Goal: Task Accomplishment & Management: Use online tool/utility

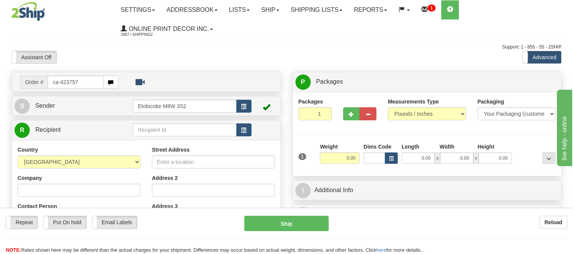
type input "ca-423757"
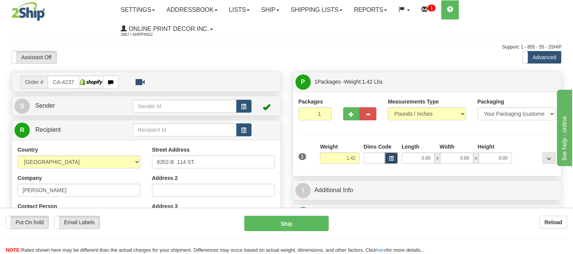
click at [390, 159] on span "button" at bounding box center [391, 158] width 5 height 4
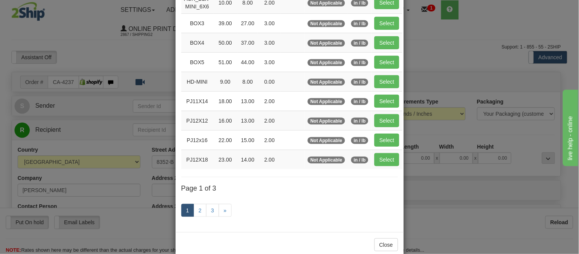
scroll to position [127, 0]
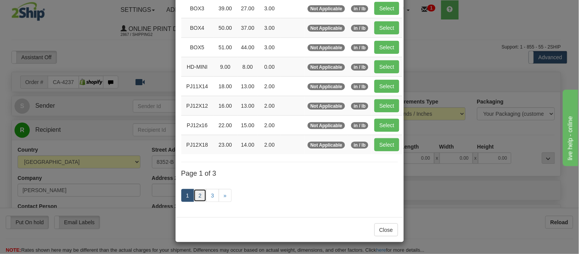
click at [196, 193] on link "2" at bounding box center [199, 195] width 13 height 13
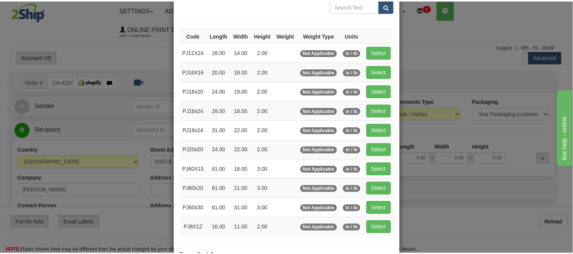
scroll to position [39, 0]
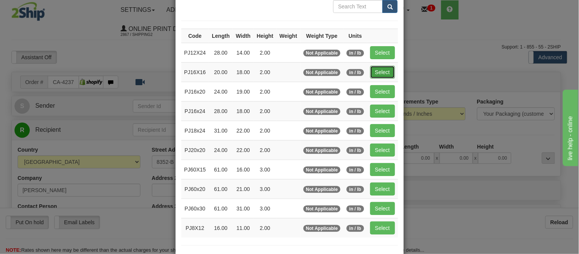
click at [385, 66] on button "Select" at bounding box center [382, 72] width 25 height 13
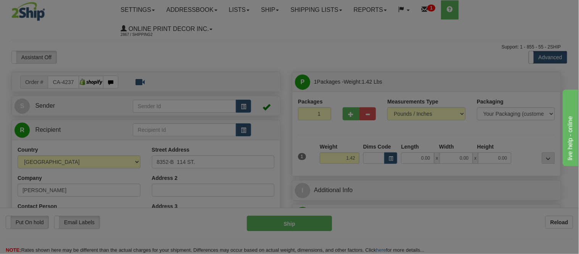
type input "PJ16X16"
type input "20.00"
type input "18.00"
type input "2.00"
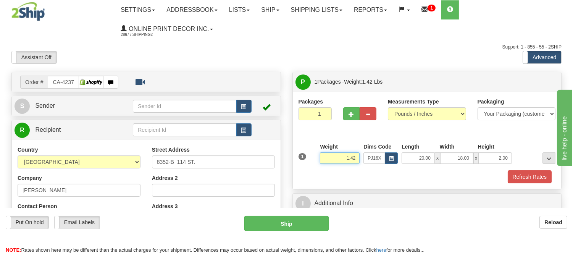
drag, startPoint x: 359, startPoint y: 159, endPoint x: 313, endPoint y: 161, distance: 45.8
click at [313, 161] on div "1 Weight 1.42 Dims Code x x" at bounding box center [426, 156] width 261 height 27
type input "2.10"
click at [520, 171] on button "Refresh Rates" at bounding box center [529, 176] width 44 height 13
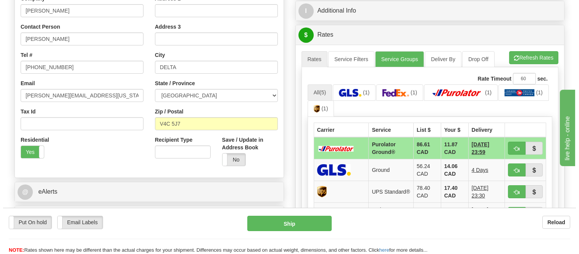
scroll to position [190, 0]
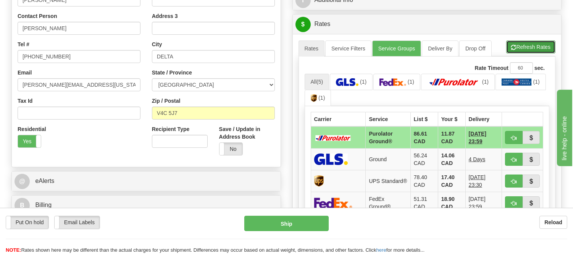
click at [515, 47] on button "Refresh Rates" at bounding box center [530, 46] width 49 height 13
click at [510, 133] on button "button" at bounding box center [514, 137] width 18 height 13
type input "260"
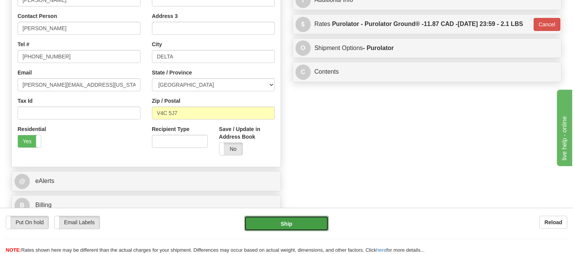
click at [270, 219] on button "Ship" at bounding box center [286, 223] width 84 height 15
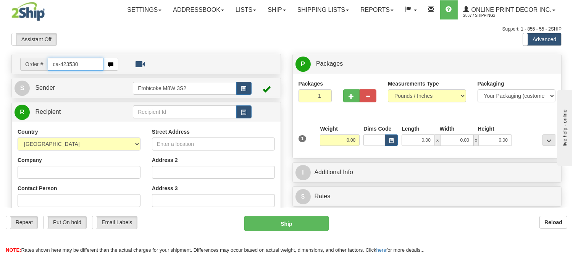
type input "ca-423530"
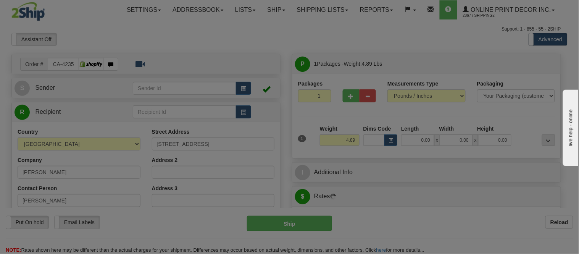
type input "SQUAMISH"
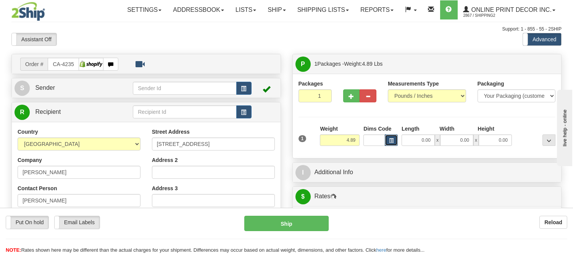
click at [389, 143] on span "button" at bounding box center [391, 140] width 5 height 4
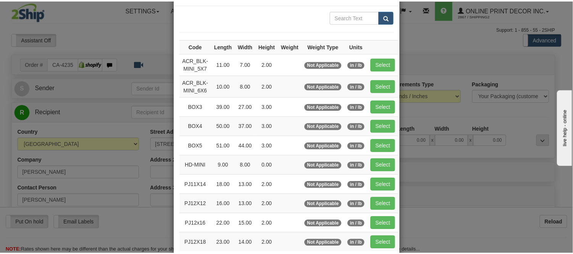
scroll to position [85, 0]
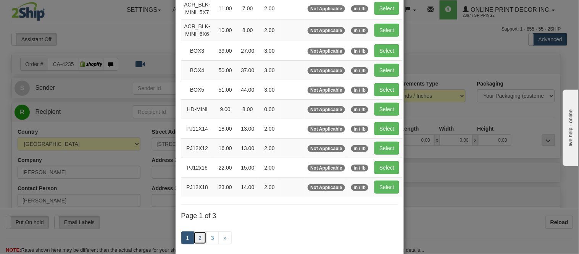
click at [195, 241] on link "2" at bounding box center [199, 237] width 13 height 13
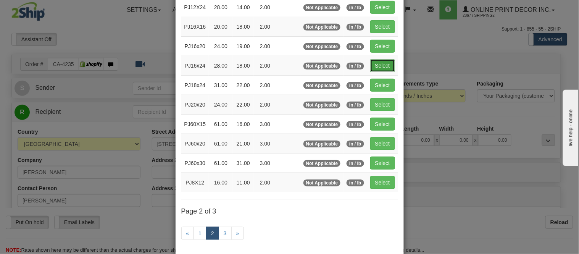
click at [374, 64] on button "Select" at bounding box center [382, 65] width 25 height 13
type input "PJ16x24"
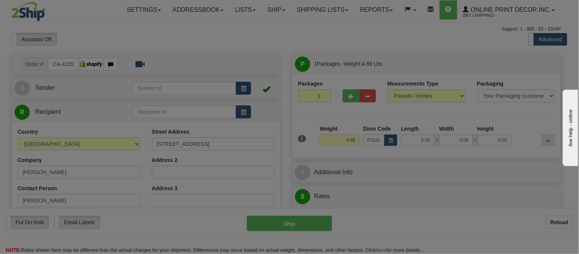
type input "28.00"
type input "18.00"
type input "2.00"
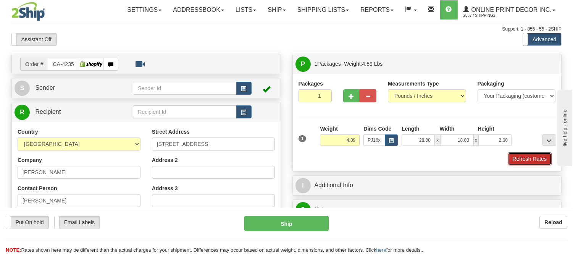
click at [538, 159] on button "Refresh Rates" at bounding box center [529, 158] width 44 height 13
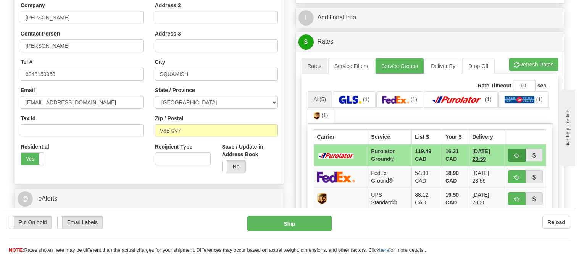
scroll to position [169, 0]
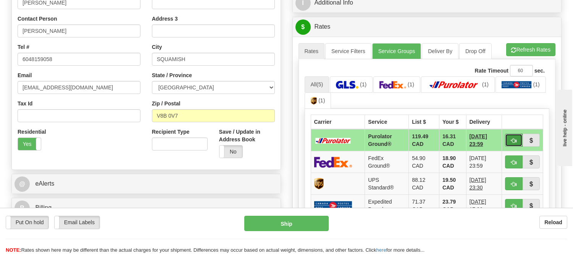
click at [514, 138] on span "button" at bounding box center [513, 140] width 5 height 5
type input "260"
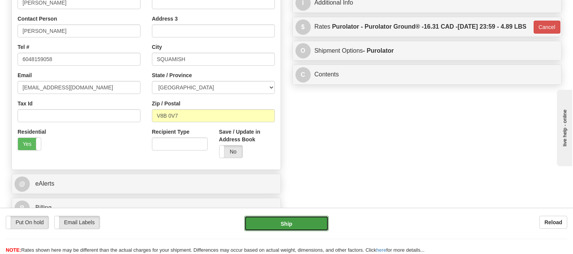
click at [271, 221] on button "Ship" at bounding box center [286, 223] width 84 height 15
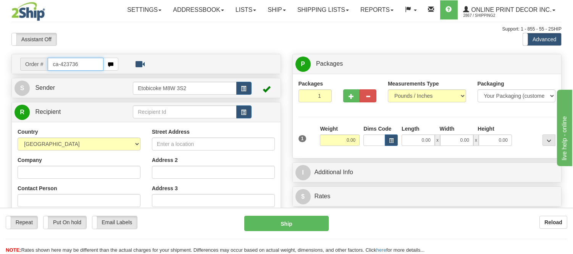
type input "ca-423736"
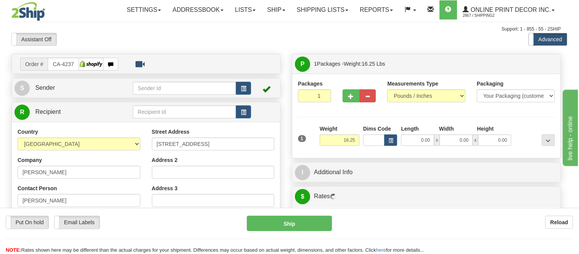
type input "TORONTO"
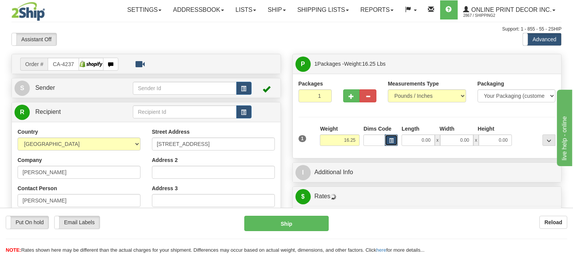
click at [387, 142] on button "button" at bounding box center [391, 139] width 13 height 11
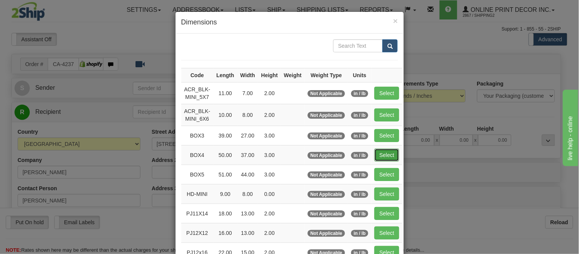
click at [379, 153] on button "Select" at bounding box center [386, 154] width 25 height 13
type input "BOX4"
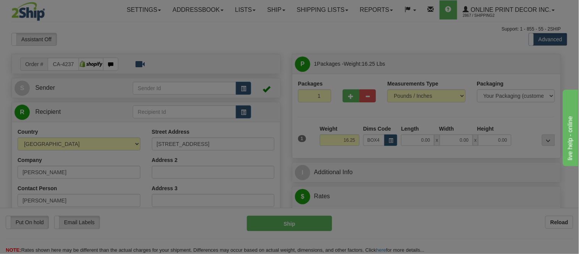
type input "50.00"
type input "37.00"
type input "3.00"
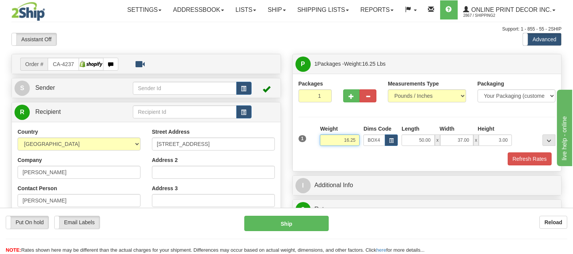
drag, startPoint x: 357, startPoint y: 141, endPoint x: 334, endPoint y: 143, distance: 23.0
click at [334, 143] on input "16.25" at bounding box center [340, 139] width 40 height 11
click at [529, 156] on button "Refresh Rates" at bounding box center [529, 158] width 44 height 13
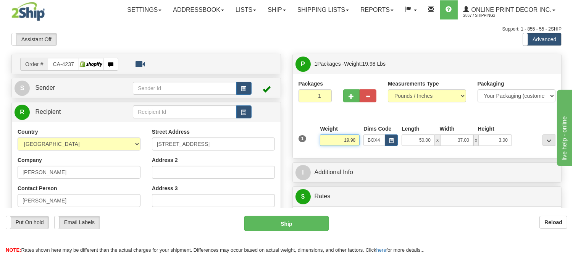
drag, startPoint x: 356, startPoint y: 140, endPoint x: 325, endPoint y: 147, distance: 32.1
click at [325, 147] on div "Weight 19.98" at bounding box center [339, 138] width 43 height 27
type input "19.98"
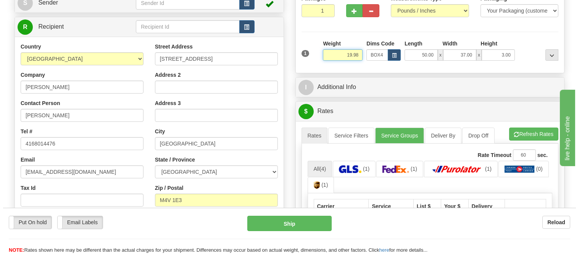
scroll to position [127, 0]
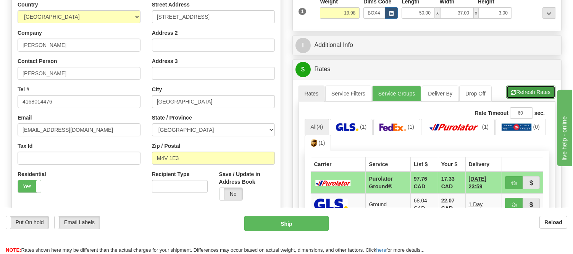
click at [528, 89] on button "Refresh Rates" at bounding box center [530, 91] width 49 height 13
click at [514, 186] on button "button" at bounding box center [514, 182] width 18 height 13
type input "260"
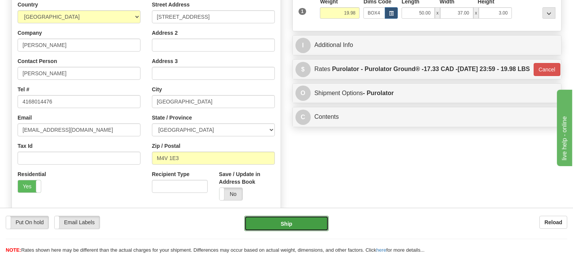
click at [271, 227] on button "Ship" at bounding box center [286, 223] width 84 height 15
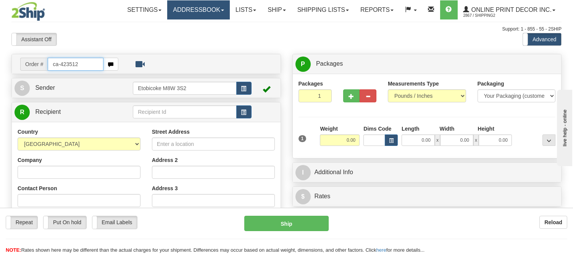
type input "ca-423512"
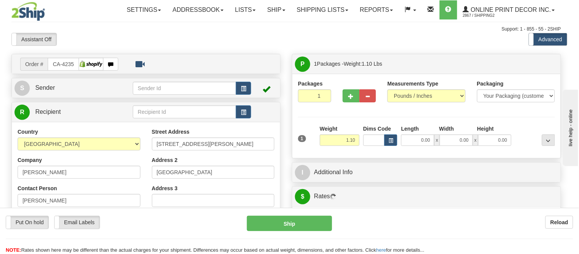
type input "YORK"
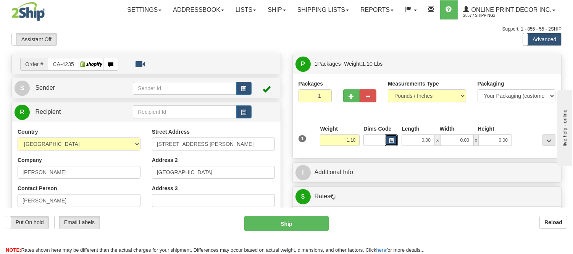
click at [391, 138] on button "button" at bounding box center [391, 139] width 13 height 11
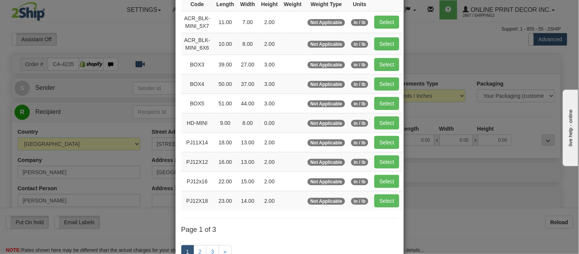
scroll to position [127, 0]
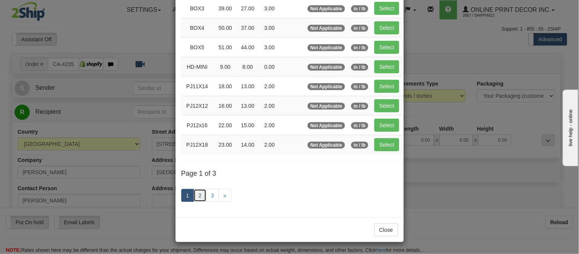
click at [195, 196] on link "2" at bounding box center [199, 195] width 13 height 13
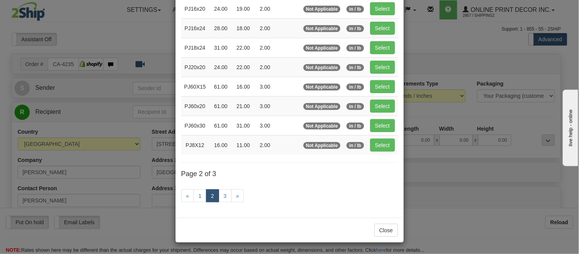
scroll to position [124, 0]
click at [200, 193] on link "1" at bounding box center [199, 195] width 13 height 13
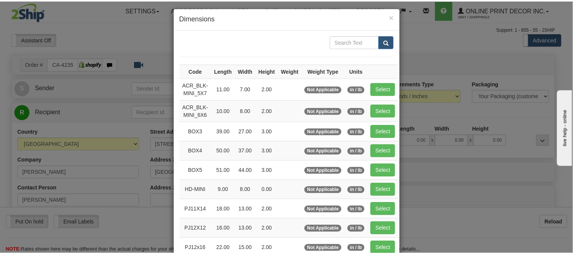
scroll to position [0, 0]
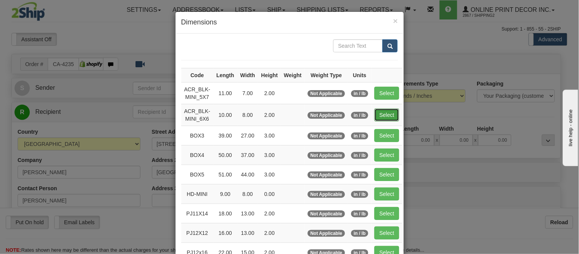
click at [388, 110] on button "Select" at bounding box center [386, 114] width 25 height 13
type input "ACR_BLK-MINI_6X6"
type input "10.00"
type input "8.00"
type input "2.00"
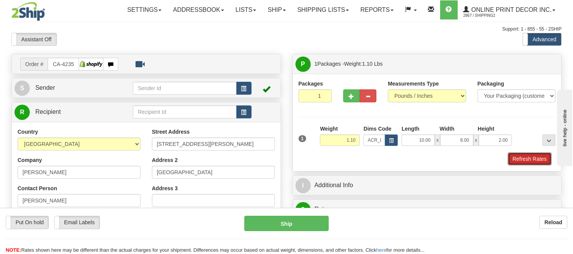
click at [526, 158] on button "Refresh Rates" at bounding box center [529, 158] width 44 height 13
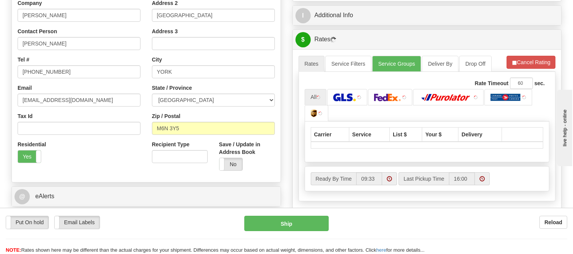
scroll to position [165, 0]
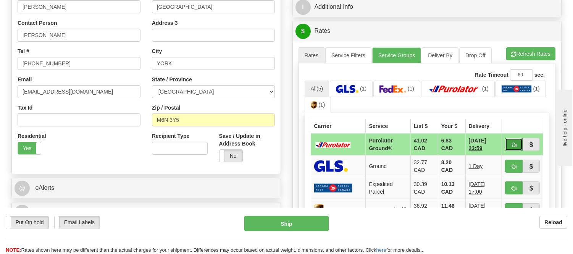
click at [509, 143] on button "button" at bounding box center [514, 144] width 18 height 13
type input "260"
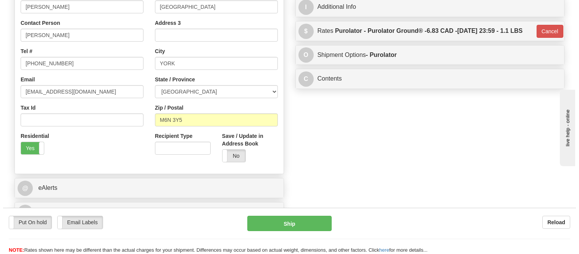
scroll to position [0, 0]
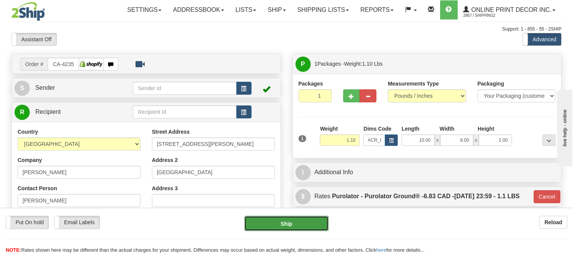
click at [296, 219] on button "Ship" at bounding box center [286, 223] width 84 height 15
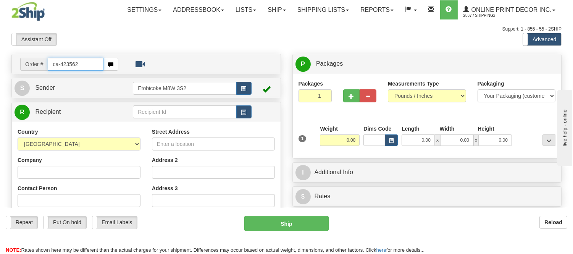
type input "ca-423562"
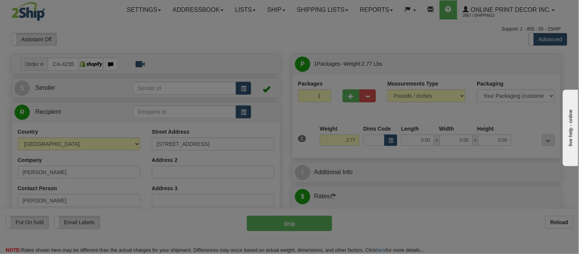
type input "SQUAMISH"
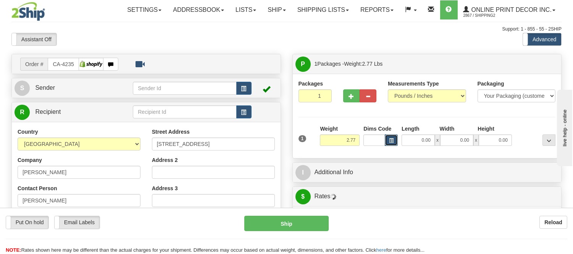
click at [388, 139] on button "button" at bounding box center [391, 139] width 13 height 11
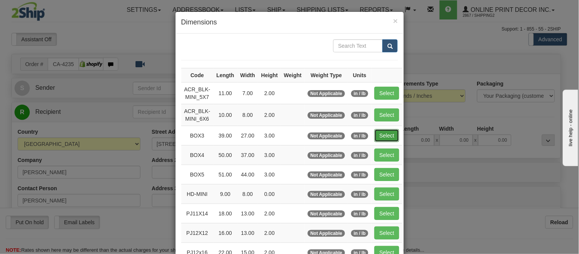
click at [391, 134] on button "Select" at bounding box center [386, 135] width 25 height 13
type input "BOX3"
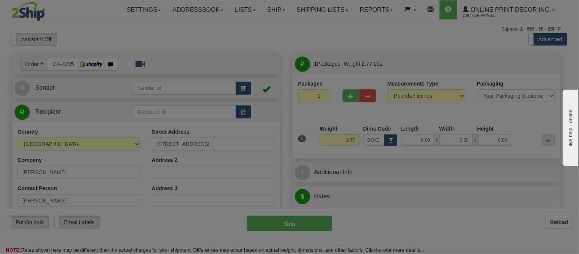
type input "39.00"
type input "27.00"
type input "3.00"
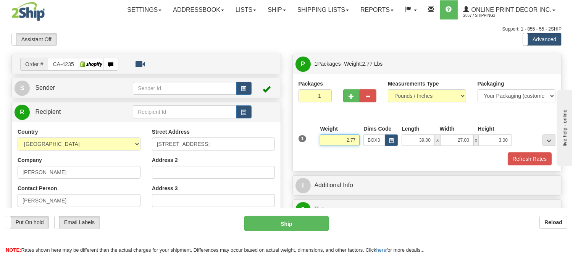
drag, startPoint x: 356, startPoint y: 140, endPoint x: 319, endPoint y: 150, distance: 38.2
click at [319, 150] on div "Weight 2.77" at bounding box center [339, 138] width 43 height 27
type input "6.98"
click at [522, 158] on button "Refresh Rates" at bounding box center [529, 158] width 44 height 13
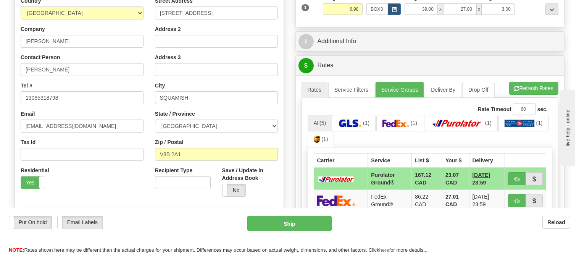
scroll to position [169, 0]
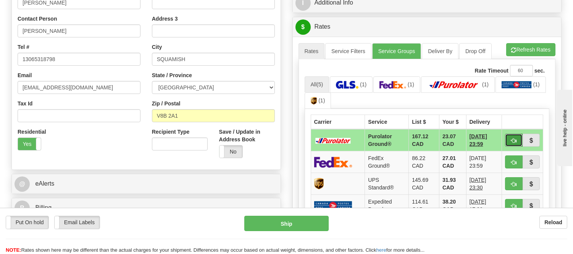
click at [513, 139] on span "button" at bounding box center [513, 140] width 5 height 5
type input "260"
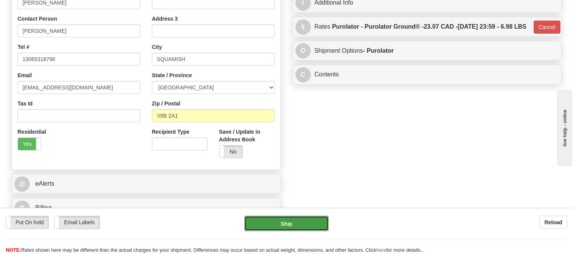
click at [256, 219] on button "Ship" at bounding box center [286, 223] width 84 height 15
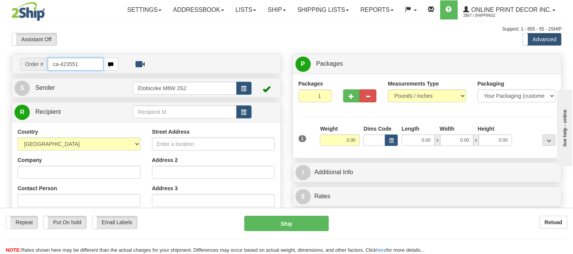
type input "ca-423551"
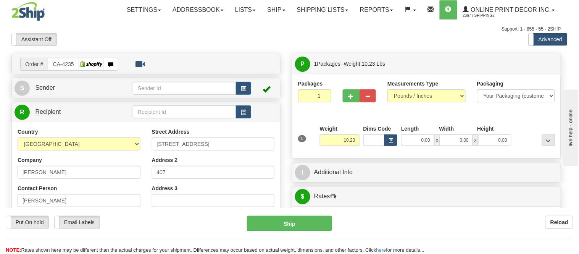
type input "FERGUS"
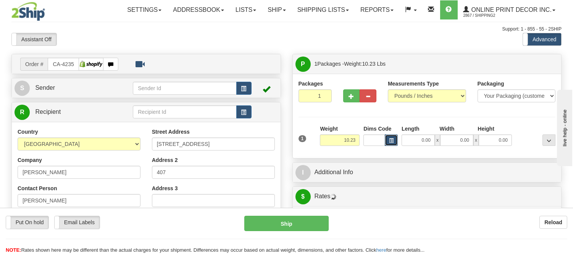
click at [391, 142] on span "button" at bounding box center [391, 140] width 5 height 4
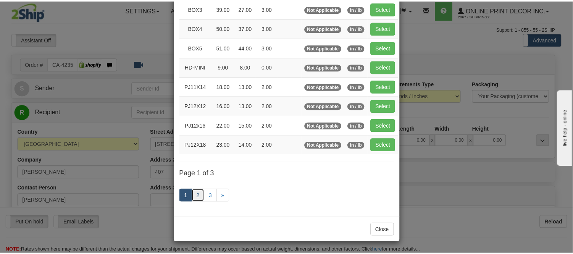
scroll to position [85, 0]
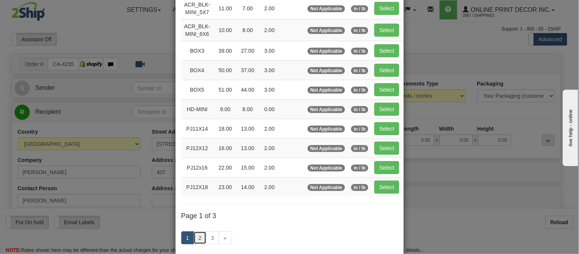
click at [195, 237] on link "2" at bounding box center [199, 237] width 13 height 13
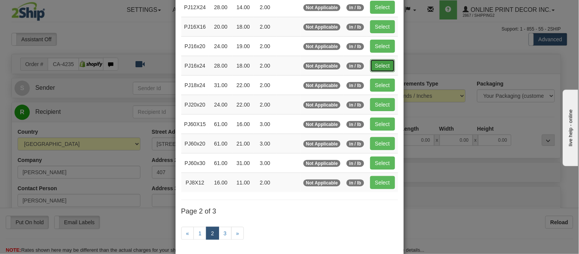
click at [379, 63] on button "Select" at bounding box center [382, 65] width 25 height 13
type input "PJ16x24"
type input "28.00"
type input "18.00"
type input "2.00"
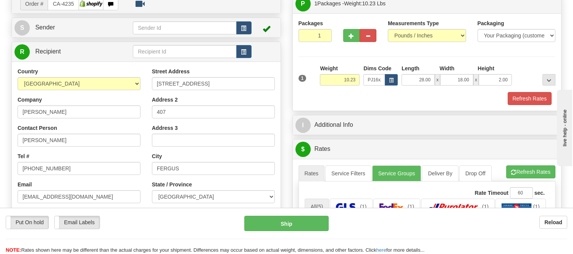
scroll to position [42, 0]
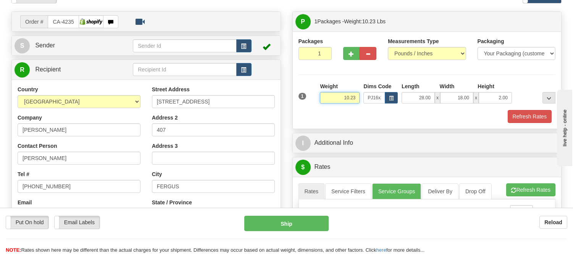
drag, startPoint x: 355, startPoint y: 99, endPoint x: 329, endPoint y: 102, distance: 26.1
click at [329, 102] on input "10.23" at bounding box center [340, 97] width 40 height 11
type input "5.98"
click at [351, 49] on button "button" at bounding box center [351, 53] width 17 height 13
radio input "true"
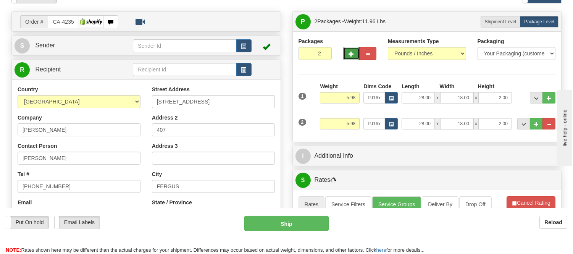
click at [351, 52] on span "button" at bounding box center [351, 54] width 5 height 5
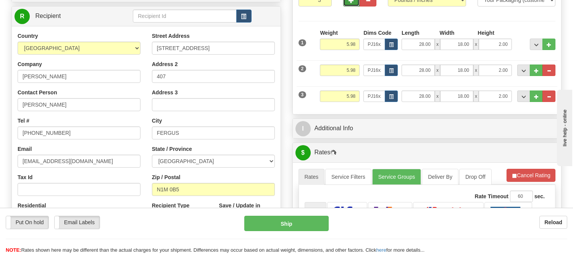
scroll to position [169, 0]
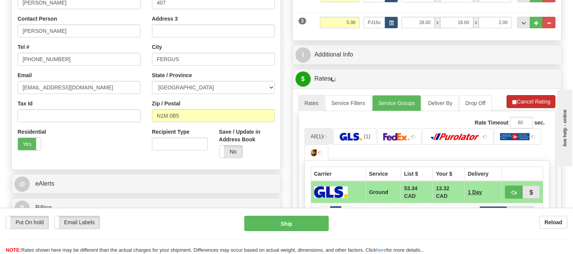
drag, startPoint x: 516, startPoint y: 94, endPoint x: 516, endPoint y: 98, distance: 4.2
click at [516, 95] on div "A change has been made which could impact your rate estimate. To ensure the est…" at bounding box center [427, 190] width 269 height 203
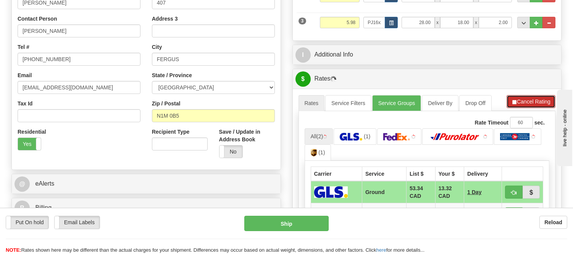
click at [516, 100] on button "Cancel Rating" at bounding box center [530, 101] width 49 height 13
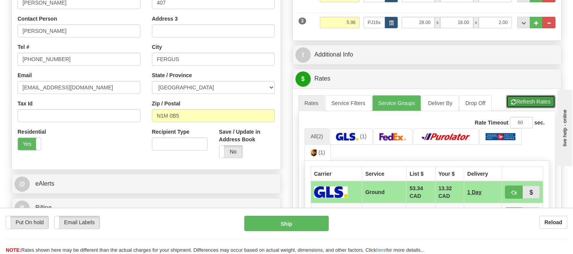
click at [516, 100] on button "Refresh Rates" at bounding box center [530, 101] width 49 height 13
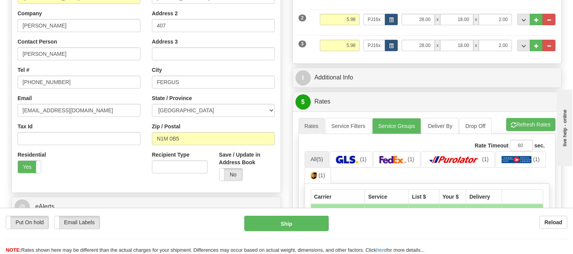
scroll to position [127, 0]
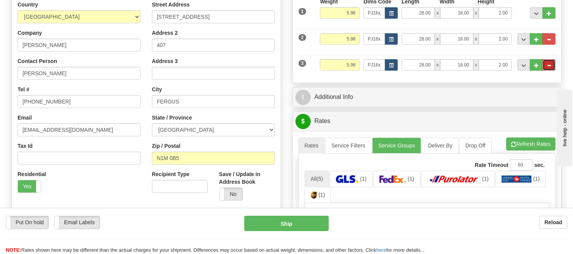
click at [547, 65] on span "..." at bounding box center [548, 65] width 5 height 4
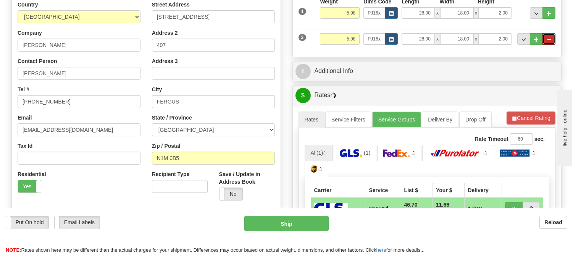
click at [550, 40] on span "..." at bounding box center [548, 39] width 5 height 4
type input "1"
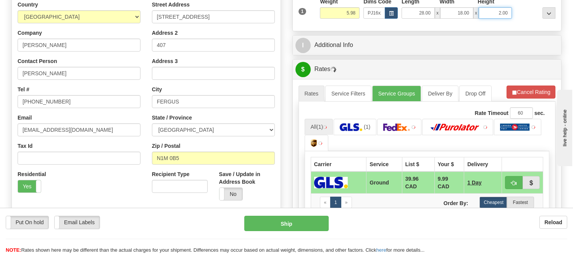
drag, startPoint x: 509, startPoint y: 12, endPoint x: 486, endPoint y: 19, distance: 24.1
click at [486, 19] on div "1 Weight 5.98 Dims Code x x" at bounding box center [426, 11] width 261 height 27
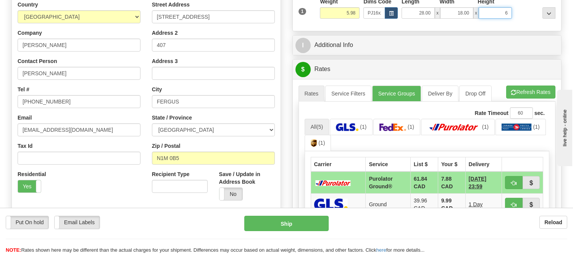
click button "Delete" at bounding box center [0, 0] width 0 height 0
type input "6.00"
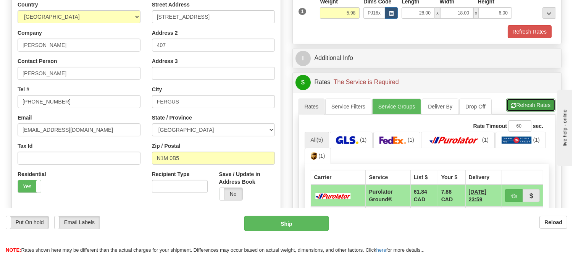
click at [519, 109] on button "Refresh Rates" at bounding box center [530, 104] width 49 height 13
drag, startPoint x: 356, startPoint y: 11, endPoint x: 308, endPoint y: 25, distance: 49.6
click at [308, 25] on div "1 Weight 5.98 Dims Code PJ16x24 Length Width Height x x" at bounding box center [426, 18] width 257 height 40
type input "1"
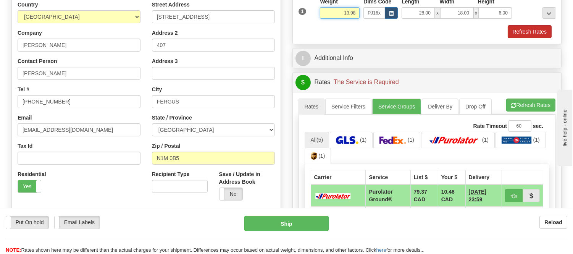
type input "13.98"
click at [543, 27] on button "Refresh Rates" at bounding box center [529, 31] width 44 height 13
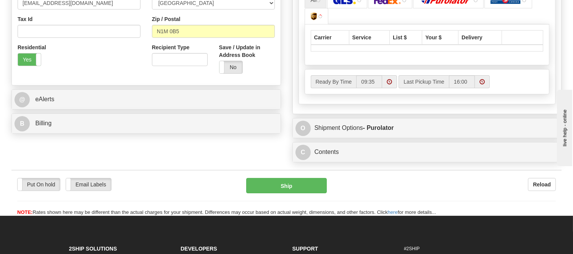
scroll to position [254, 0]
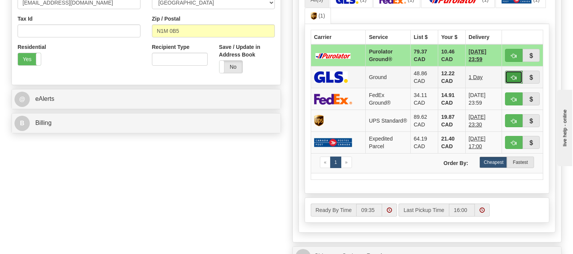
click at [512, 75] on span "button" at bounding box center [513, 77] width 5 height 5
type input "1"
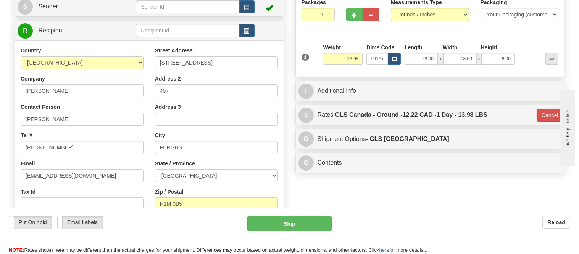
scroll to position [85, 0]
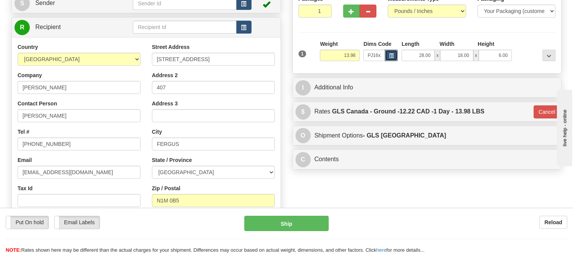
click at [388, 52] on button "button" at bounding box center [391, 55] width 13 height 11
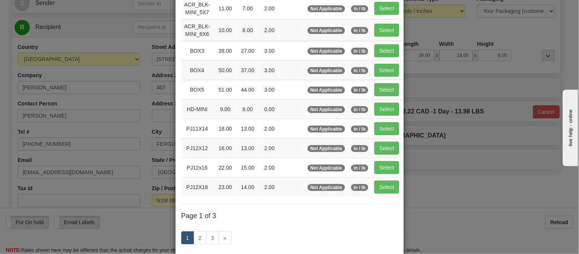
scroll to position [127, 0]
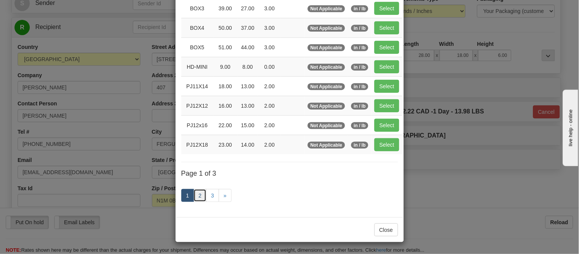
click at [199, 195] on link "2" at bounding box center [199, 195] width 13 height 13
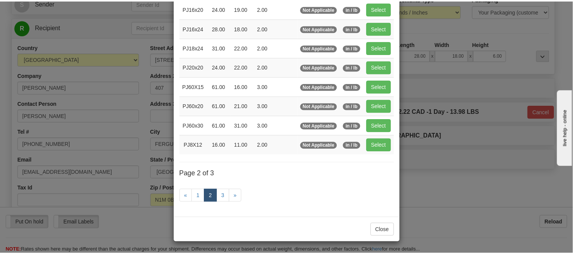
scroll to position [124, 0]
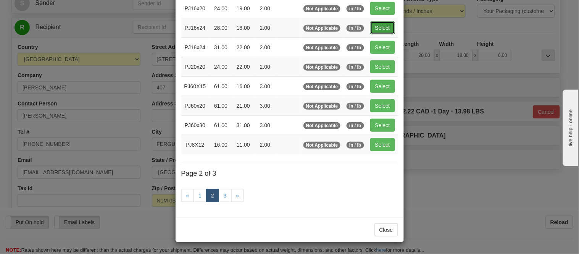
click at [376, 26] on button "Select" at bounding box center [382, 27] width 25 height 13
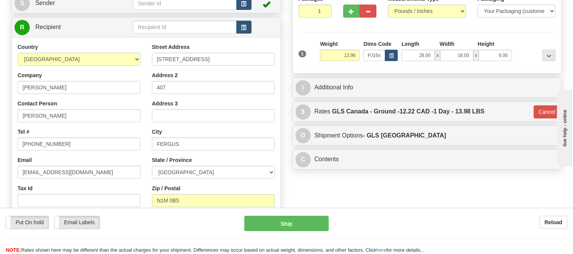
type input "2.00"
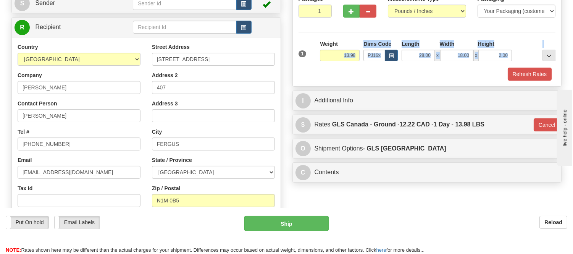
drag, startPoint x: 360, startPoint y: 55, endPoint x: 314, endPoint y: 64, distance: 46.2
click at [314, 64] on div "1 Weight 13.98 Dims Code x x" at bounding box center [426, 53] width 261 height 27
click at [374, 36] on div "Packages 1 1 Measurements Type" at bounding box center [426, 37] width 257 height 85
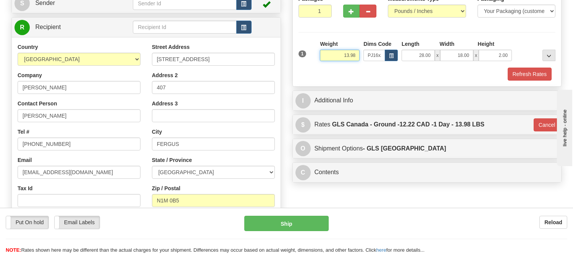
drag, startPoint x: 356, startPoint y: 55, endPoint x: 329, endPoint y: 56, distance: 26.3
click at [329, 56] on input "13.98" at bounding box center [340, 55] width 40 height 11
type input "5.98"
type input "1"
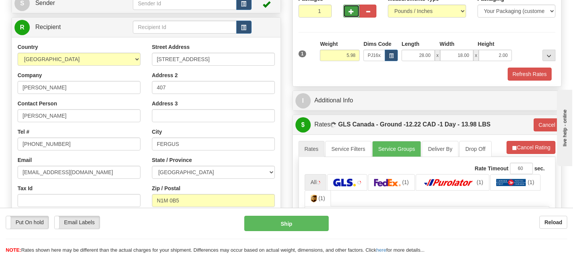
click at [350, 11] on span "button" at bounding box center [351, 11] width 5 height 5
radio input "true"
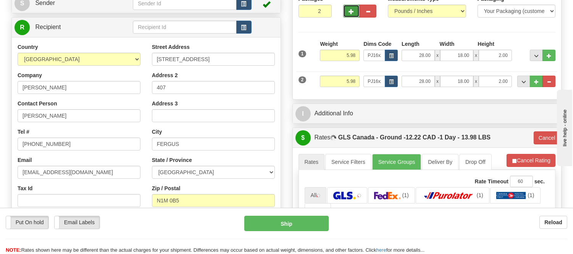
click at [350, 11] on span "button" at bounding box center [351, 11] width 5 height 5
type input "3"
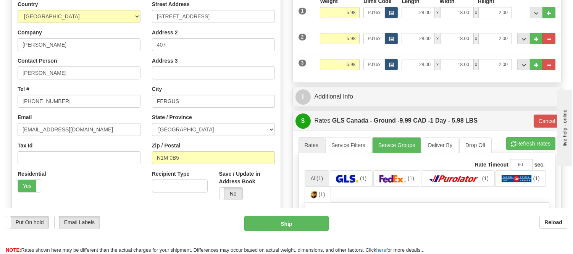
scroll to position [169, 0]
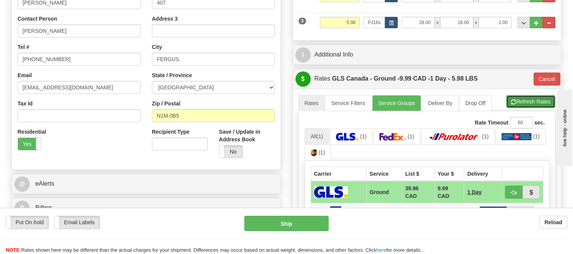
click at [540, 101] on button "Refresh Rates" at bounding box center [530, 101] width 49 height 13
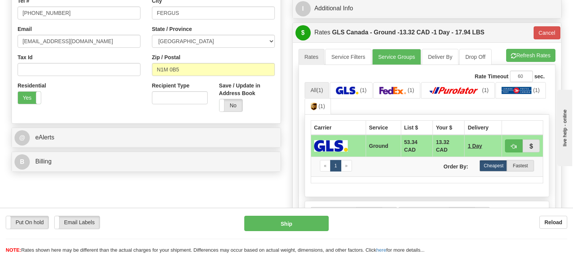
scroll to position [296, 0]
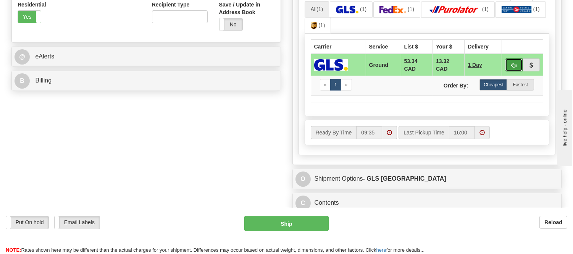
click at [512, 63] on span "button" at bounding box center [513, 65] width 5 height 5
click at [464, 9] on img at bounding box center [453, 10] width 53 height 8
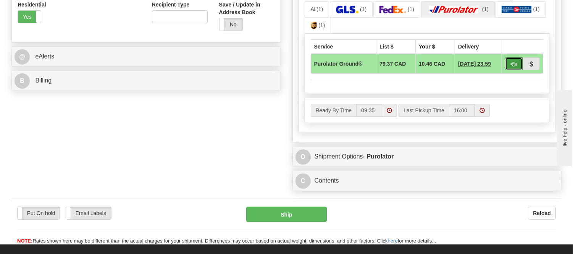
click at [510, 66] on button "button" at bounding box center [514, 63] width 18 height 13
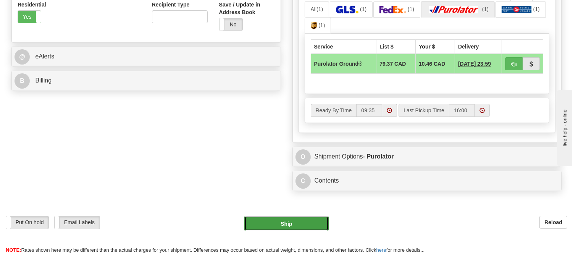
click at [270, 224] on button "Ship" at bounding box center [286, 223] width 84 height 15
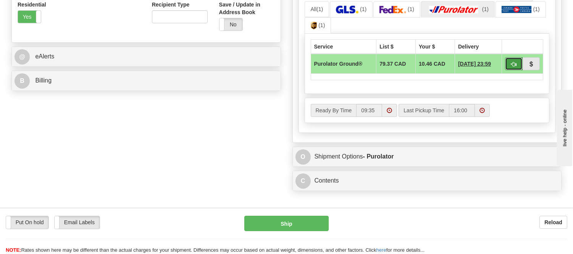
click at [510, 70] on button "button" at bounding box center [514, 63] width 18 height 13
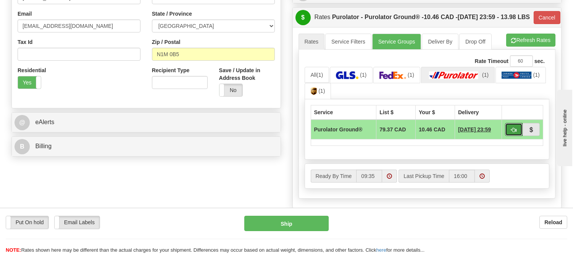
scroll to position [169, 0]
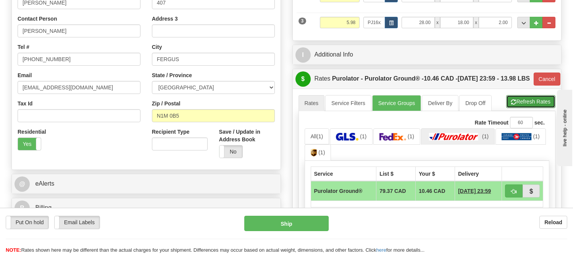
click at [518, 108] on button "Refresh Rates" at bounding box center [530, 101] width 49 height 13
type input "260"
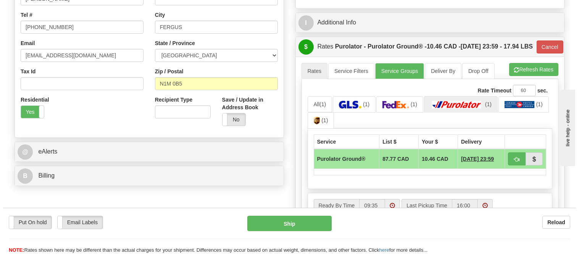
scroll to position [254, 0]
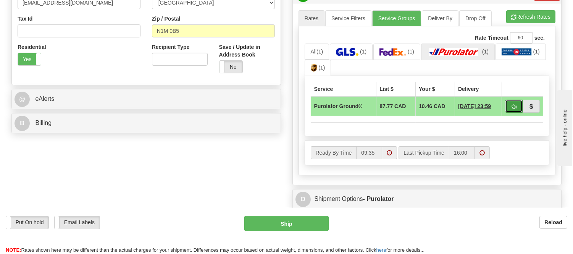
click at [511, 109] on span "button" at bounding box center [513, 106] width 5 height 5
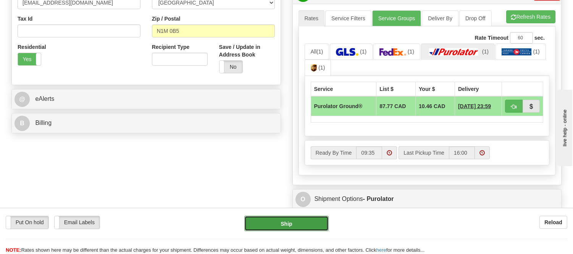
click at [322, 216] on button "Ship" at bounding box center [286, 223] width 84 height 15
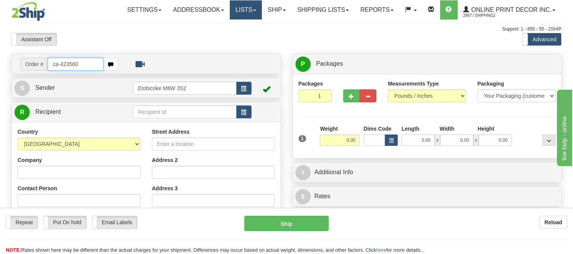
type input "ca-423560"
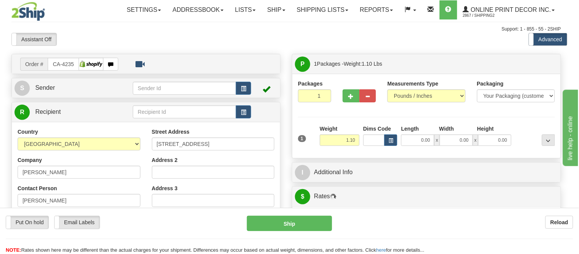
type input "DIEPPE"
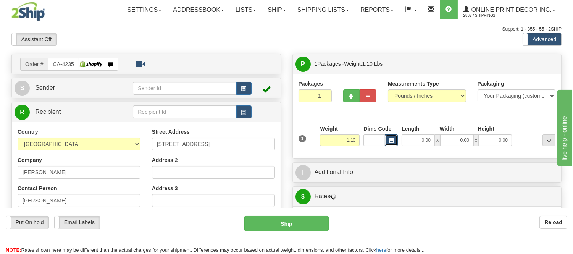
click at [388, 139] on button "button" at bounding box center [391, 139] width 13 height 11
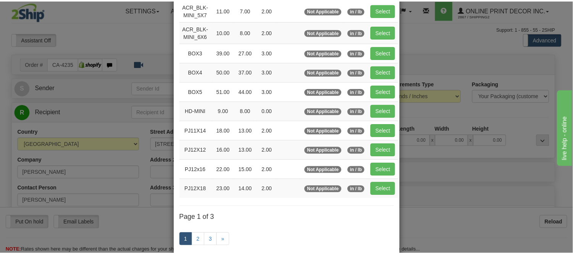
scroll to position [85, 0]
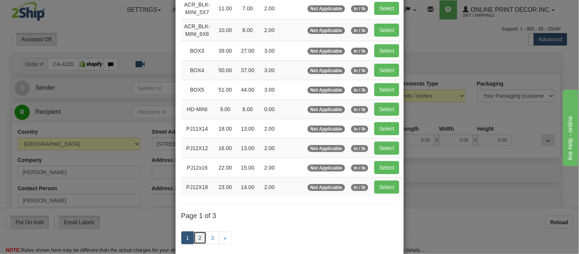
click at [196, 236] on link "2" at bounding box center [199, 237] width 13 height 13
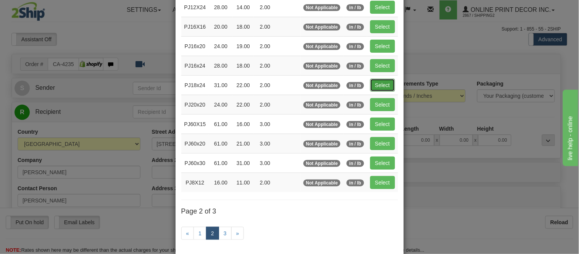
click at [385, 85] on button "Select" at bounding box center [382, 85] width 25 height 13
type input "PJ18x24"
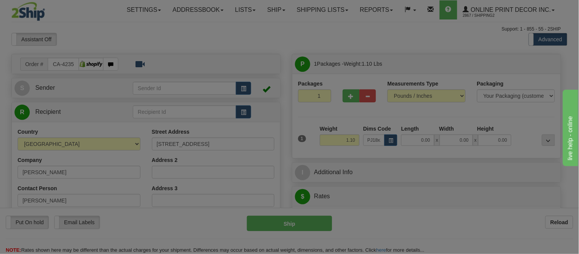
type input "31.00"
type input "22.00"
type input "2.00"
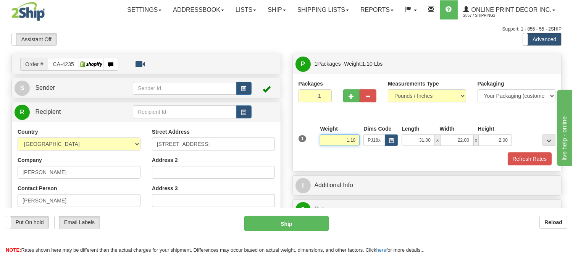
drag, startPoint x: 359, startPoint y: 135, endPoint x: 309, endPoint y: 158, distance: 54.8
click at [309, 158] on div "1 Weight 1.10 Dims Code PJ18x24 Length Width Height x x" at bounding box center [426, 145] width 257 height 40
type input "5.98"
click at [543, 161] on button "Refresh Rates" at bounding box center [529, 158] width 44 height 13
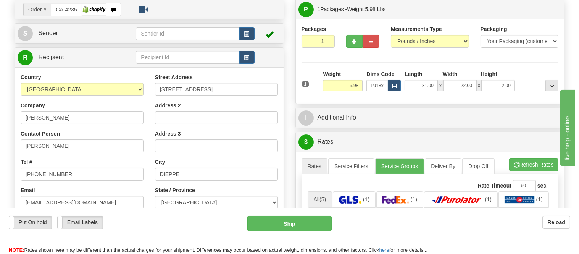
scroll to position [169, 0]
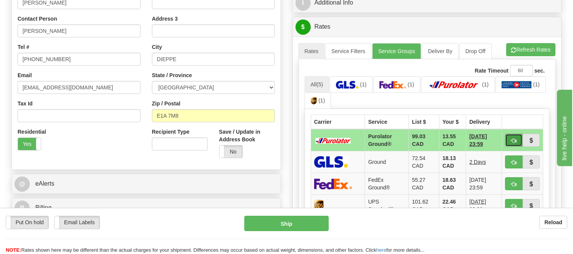
click at [514, 139] on span "button" at bounding box center [513, 140] width 5 height 5
type input "260"
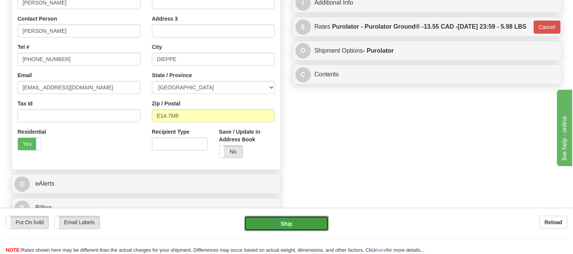
click at [291, 224] on button "Ship" at bounding box center [286, 223] width 84 height 15
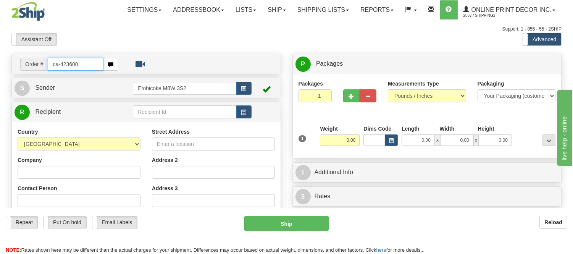
type input "ca-423600"
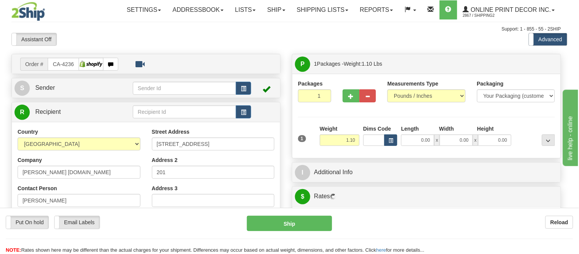
type input "MONTREAL"
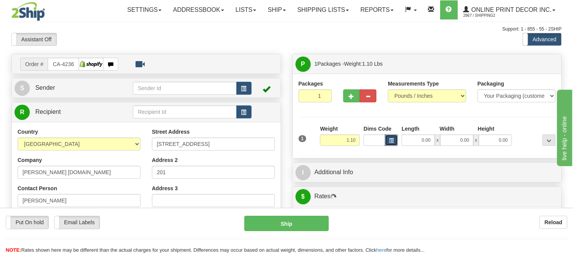
click at [390, 140] on span "button" at bounding box center [391, 140] width 5 height 4
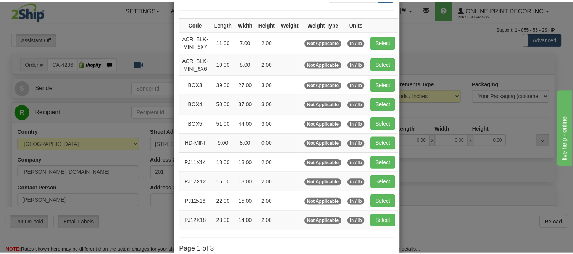
scroll to position [85, 0]
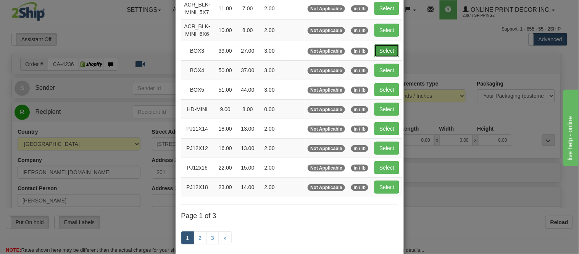
click at [388, 49] on button "Select" at bounding box center [386, 50] width 25 height 13
type input "BOX3"
type input "39.00"
type input "27.00"
type input "3.00"
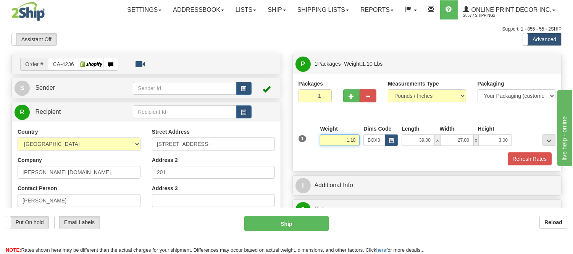
drag, startPoint x: 359, startPoint y: 138, endPoint x: 321, endPoint y: 142, distance: 37.9
click at [321, 142] on input "1.10" at bounding box center [340, 139] width 40 height 11
type input "11.98"
click at [522, 156] on button "Refresh Rates" at bounding box center [529, 158] width 44 height 13
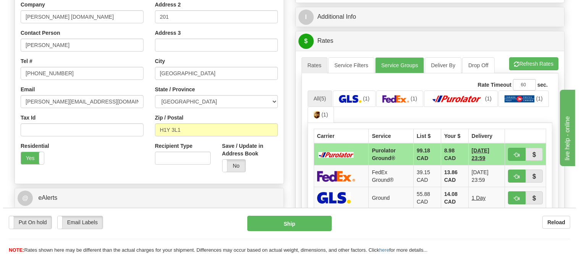
scroll to position [169, 0]
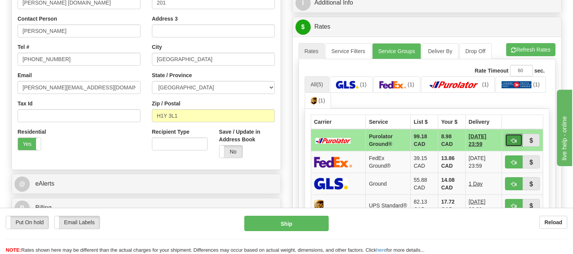
click at [517, 145] on button "button" at bounding box center [514, 140] width 18 height 13
type input "260"
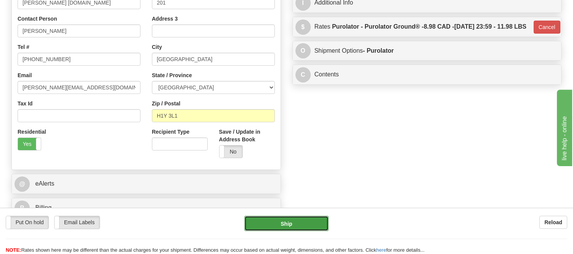
click at [287, 220] on button "Ship" at bounding box center [286, 223] width 84 height 15
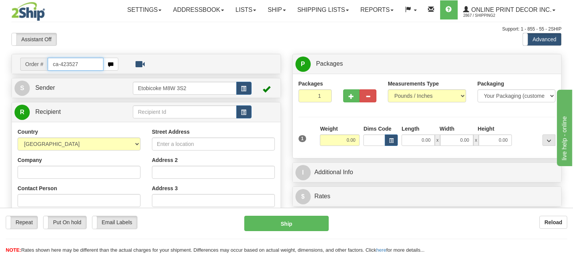
type input "ca-423527"
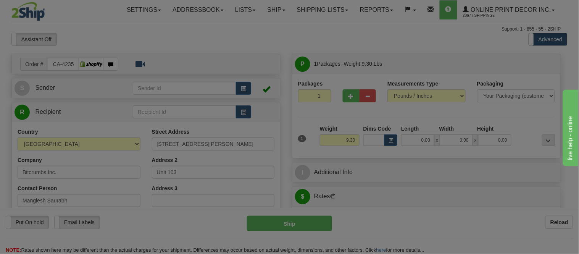
type input "[GEOGRAPHIC_DATA]"
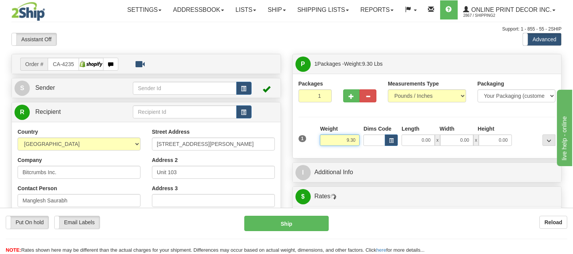
drag, startPoint x: 359, startPoint y: 136, endPoint x: 339, endPoint y: 145, distance: 21.8
click at [339, 145] on input "9.30" at bounding box center [340, 139] width 40 height 11
click at [391, 139] on span "button" at bounding box center [391, 140] width 5 height 4
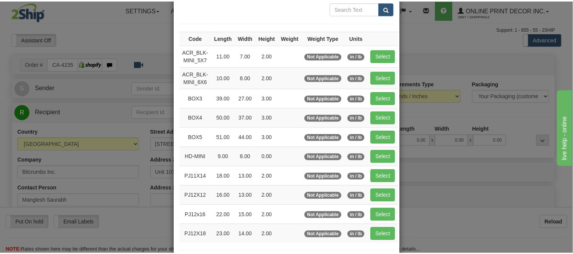
scroll to position [85, 0]
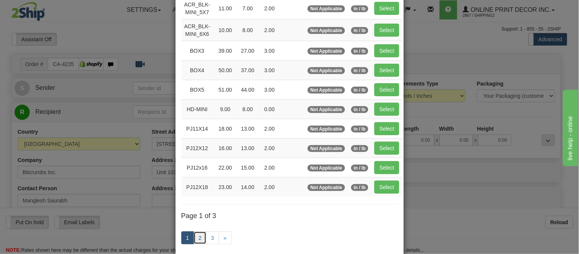
click at [196, 240] on link "2" at bounding box center [199, 237] width 13 height 13
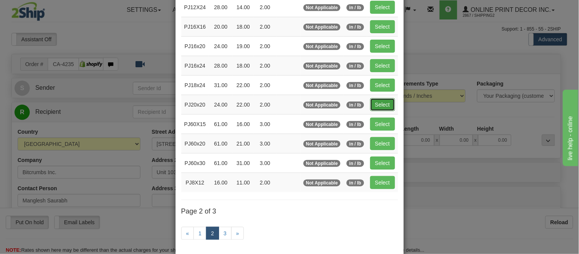
click at [372, 104] on button "Select" at bounding box center [382, 104] width 25 height 13
type input "PJ20x20"
type input "24.00"
type input "22.00"
type input "2.00"
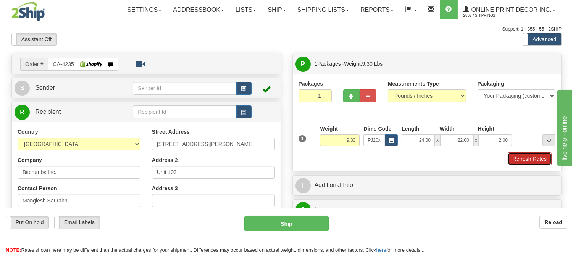
click at [525, 160] on button "Refresh Rates" at bounding box center [529, 158] width 44 height 13
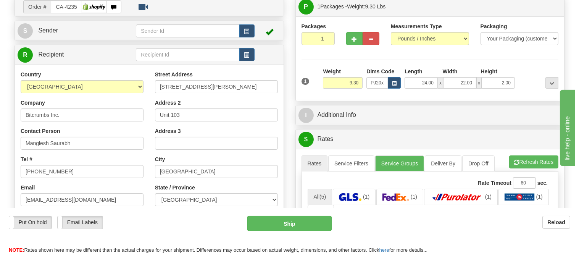
scroll to position [169, 0]
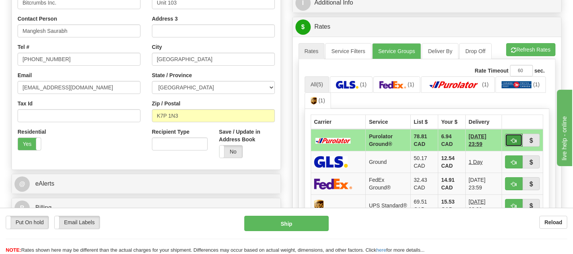
click at [517, 135] on button "button" at bounding box center [514, 140] width 18 height 13
type input "260"
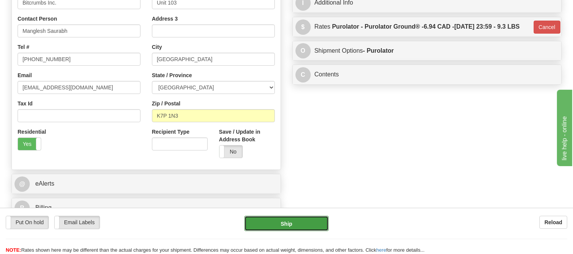
click at [270, 218] on button "Ship" at bounding box center [286, 223] width 84 height 15
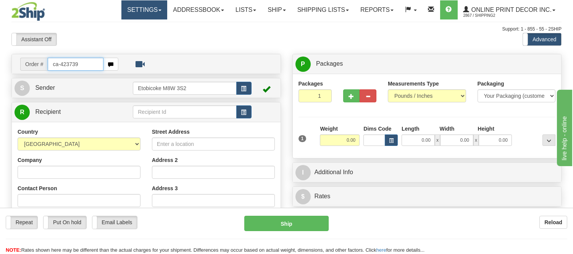
type input "ca-423739"
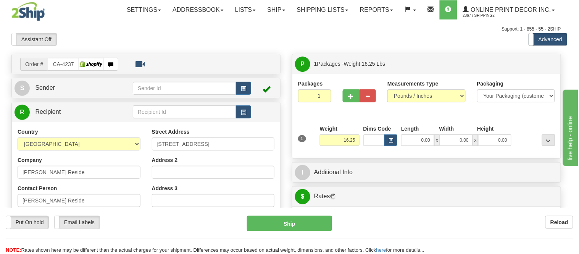
type input "[GEOGRAPHIC_DATA]"
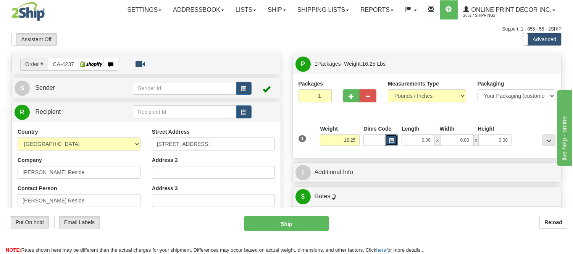
click at [389, 143] on button "button" at bounding box center [391, 139] width 13 height 11
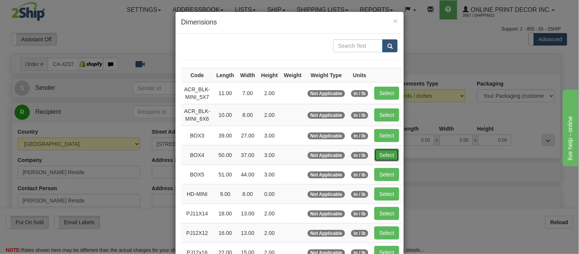
click at [380, 151] on button "Select" at bounding box center [386, 154] width 25 height 13
type input "BOX4"
type input "50.00"
type input "37.00"
type input "3.00"
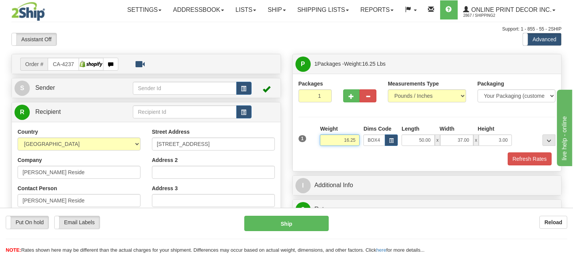
drag, startPoint x: 357, startPoint y: 140, endPoint x: 316, endPoint y: 139, distance: 41.2
click at [316, 139] on div "1 Weight 16.25 Dims Code x x" at bounding box center [426, 138] width 261 height 27
type input "19.98"
click at [524, 158] on button "Refresh Rates" at bounding box center [529, 158] width 44 height 13
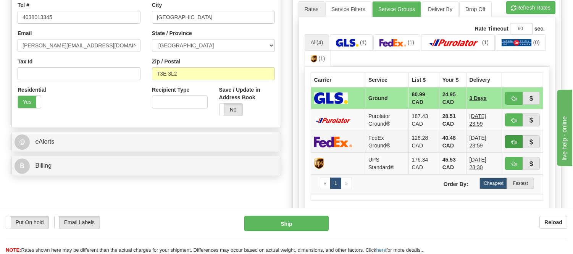
scroll to position [212, 0]
click at [510, 94] on button "button" at bounding box center [514, 97] width 18 height 13
type input "1"
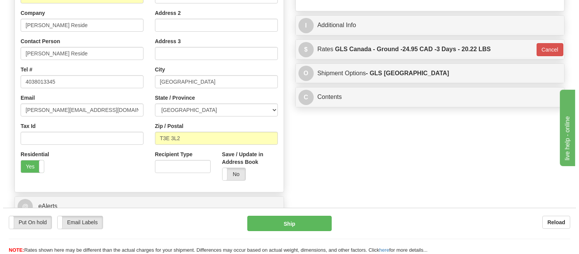
scroll to position [42, 0]
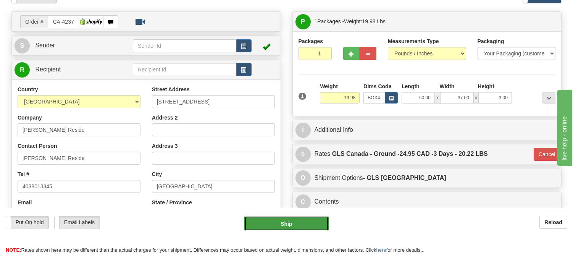
click at [296, 221] on button "Ship" at bounding box center [286, 223] width 84 height 15
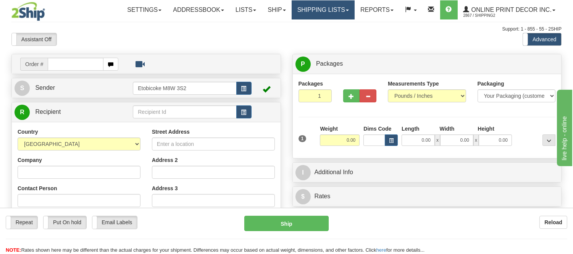
click at [322, 14] on link "Shipping lists" at bounding box center [322, 9] width 63 height 19
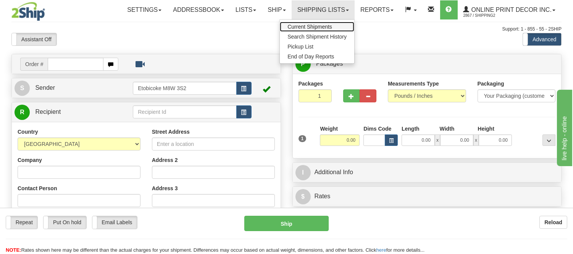
click at [312, 27] on span "Current Shipments" at bounding box center [309, 27] width 45 height 6
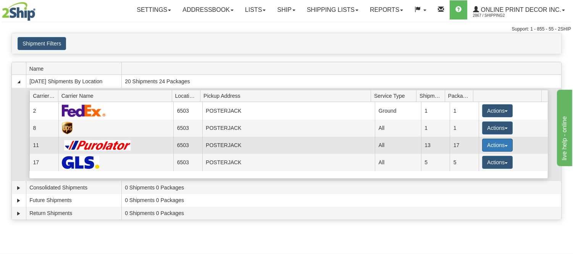
click at [495, 139] on button "Actions" at bounding box center [497, 144] width 31 height 13
click at [475, 159] on span "Details" at bounding box center [469, 158] width 21 height 5
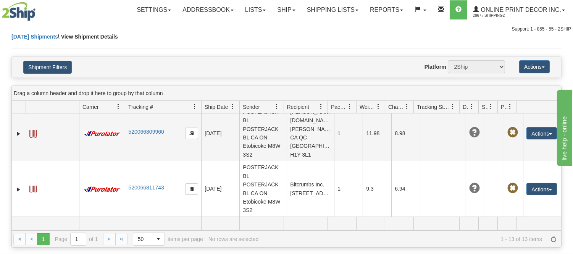
scroll to position [644, 0]
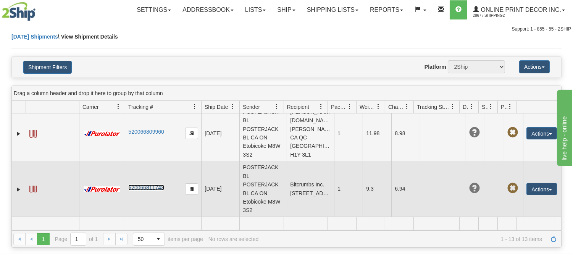
click at [153, 188] on link "520066811743" at bounding box center [145, 187] width 35 height 6
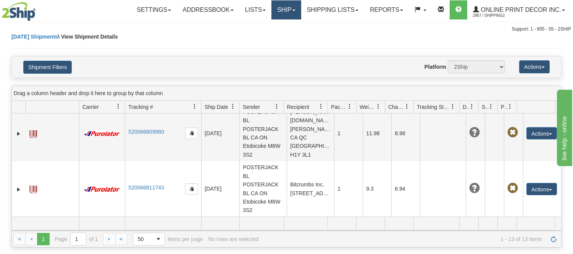
click at [287, 10] on link "Ship" at bounding box center [285, 9] width 29 height 19
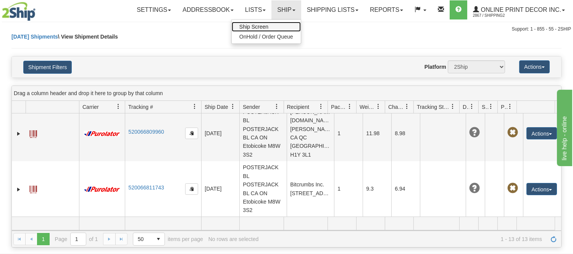
click at [264, 27] on span "Ship Screen" at bounding box center [253, 27] width 29 height 6
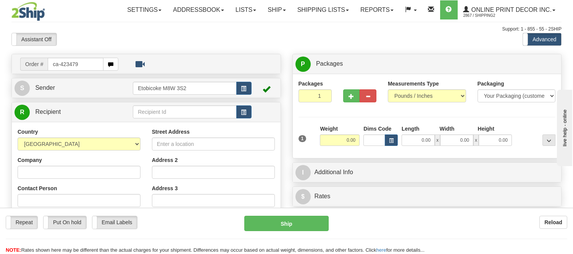
type input "ca-423479"
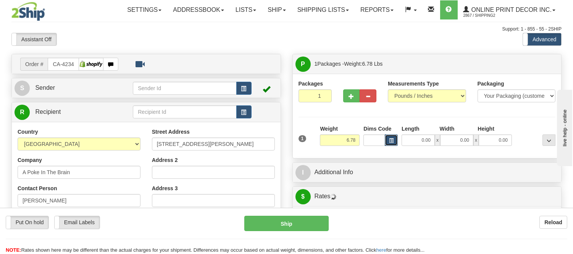
click at [391, 142] on span "button" at bounding box center [391, 140] width 5 height 4
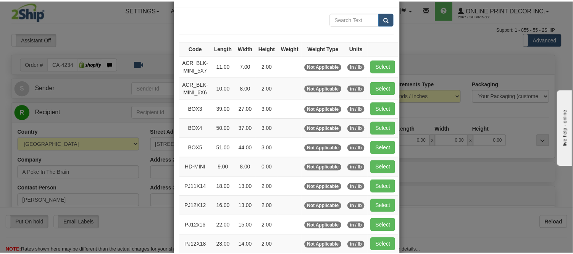
scroll to position [42, 0]
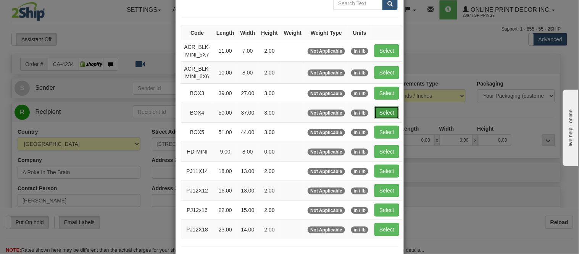
click at [390, 118] on button "Select" at bounding box center [386, 112] width 25 height 13
type input "BOX4"
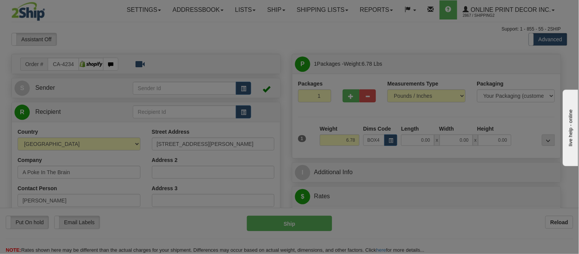
type input "50.00"
type input "37.00"
type input "3.00"
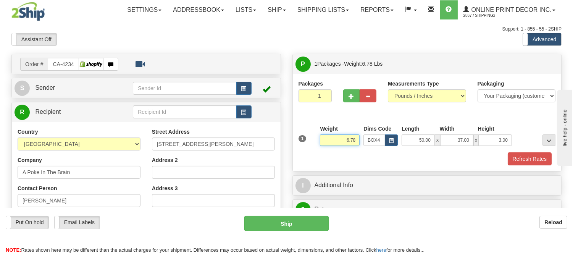
drag, startPoint x: 356, startPoint y: 140, endPoint x: 322, endPoint y: 142, distance: 34.8
click at [322, 142] on input "6.78" at bounding box center [340, 139] width 40 height 11
click at [349, 140] on input "14.98" at bounding box center [340, 139] width 40 height 11
click at [347, 139] on input "14.98" at bounding box center [340, 139] width 40 height 11
click at [349, 142] on input "14.98" at bounding box center [340, 139] width 40 height 11
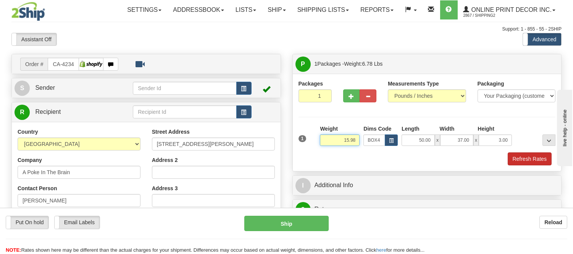
type input "15.98"
click at [522, 157] on button "Refresh Rates" at bounding box center [529, 158] width 44 height 13
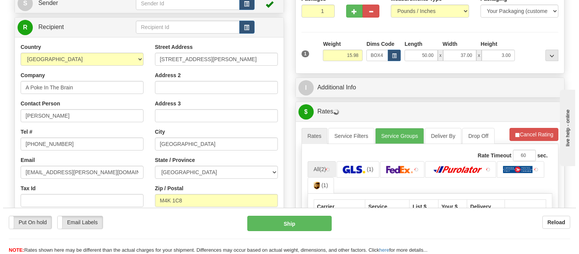
scroll to position [169, 0]
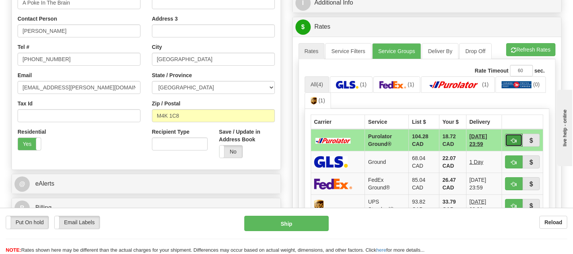
click at [511, 138] on span "button" at bounding box center [513, 140] width 5 height 5
type input "260"
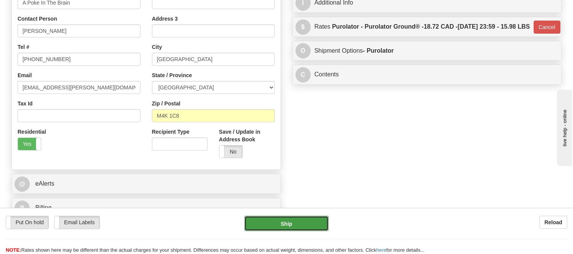
click at [277, 222] on button "Ship" at bounding box center [286, 223] width 84 height 15
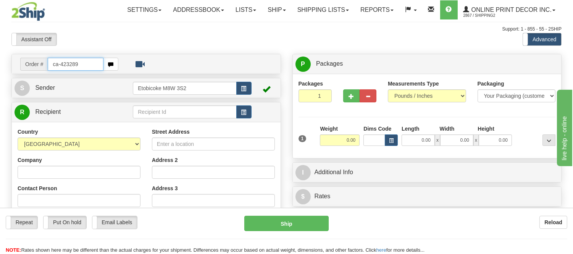
type input "ca-423289"
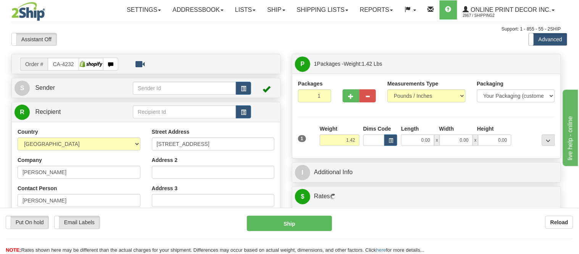
type input "ETOBICOKE"
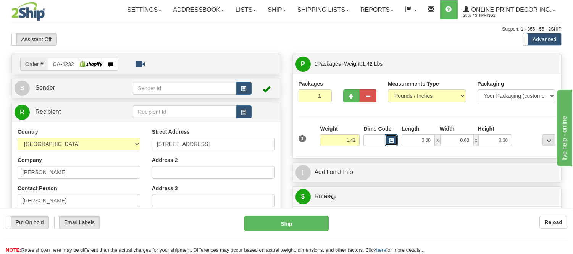
click at [392, 139] on span "button" at bounding box center [391, 140] width 5 height 4
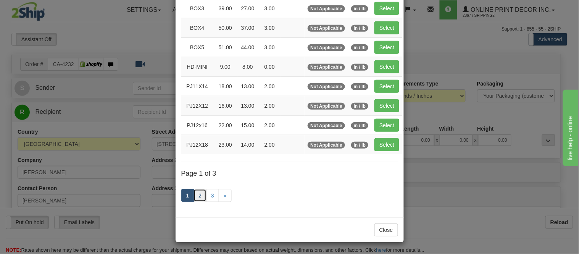
click at [195, 196] on link "2" at bounding box center [199, 195] width 13 height 13
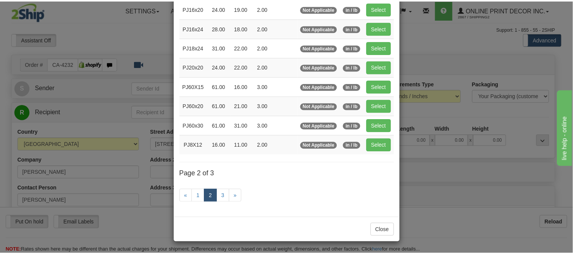
scroll to position [82, 0]
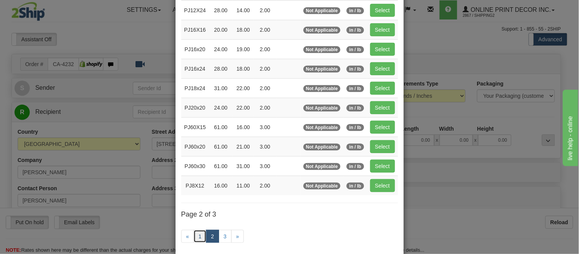
click at [194, 237] on link "1" at bounding box center [199, 236] width 13 height 13
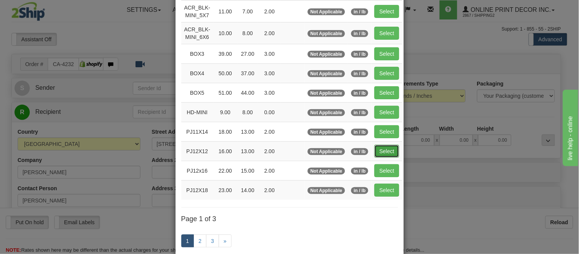
click at [378, 151] on button "Select" at bounding box center [386, 151] width 25 height 13
type input "PJ12X12"
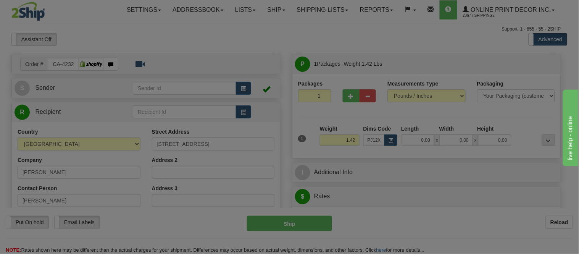
type input "16.00"
type input "13.00"
type input "2.00"
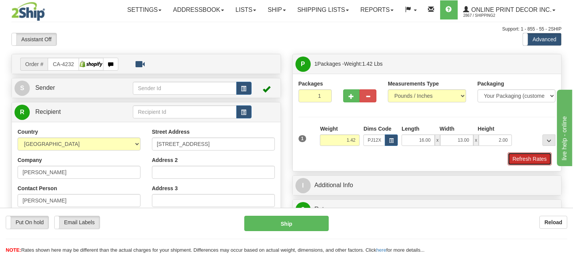
click at [513, 155] on button "Refresh Rates" at bounding box center [529, 158] width 44 height 13
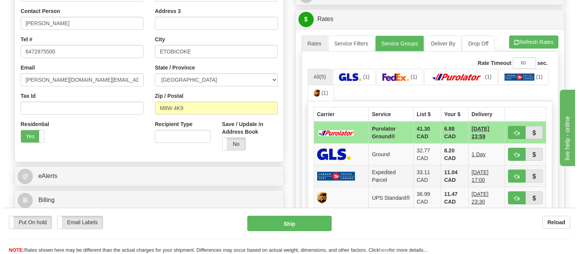
scroll to position [212, 0]
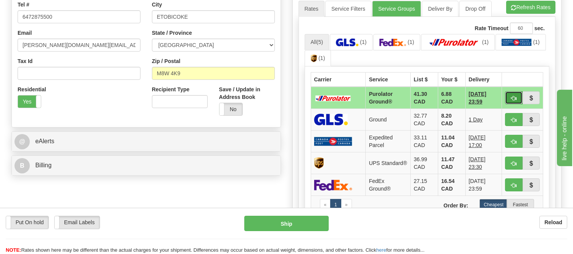
click at [511, 96] on span "button" at bounding box center [513, 98] width 5 height 5
type input "260"
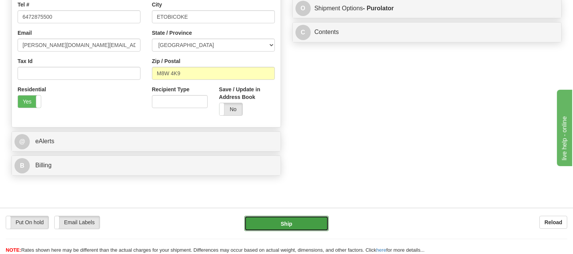
click at [297, 216] on button "Ship" at bounding box center [286, 223] width 84 height 15
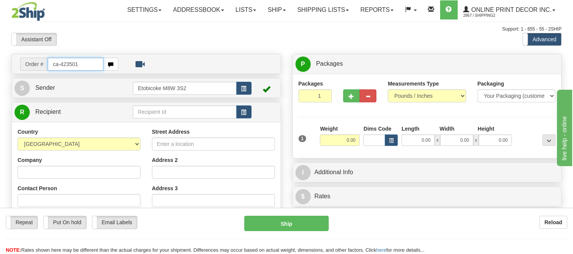
type input "ca-423501"
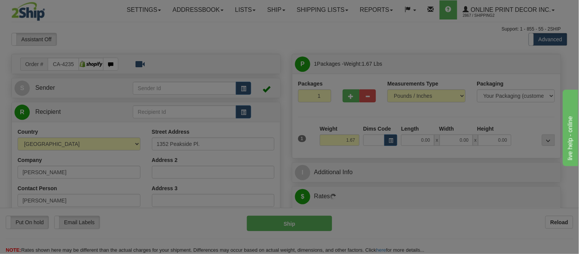
type input "SQUAMISH"
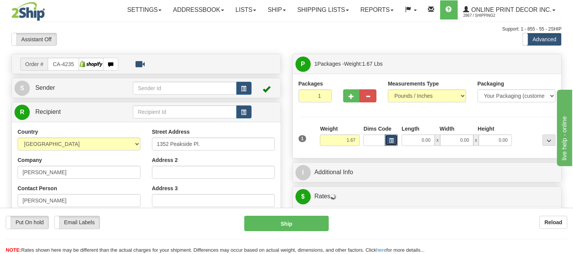
click at [390, 140] on span "button" at bounding box center [391, 140] width 5 height 4
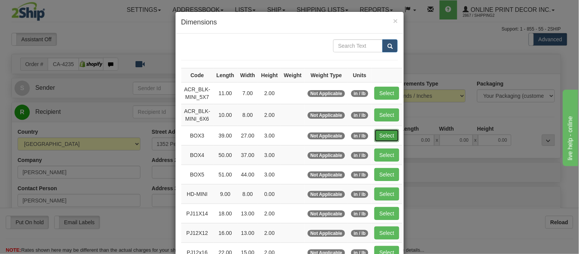
click at [377, 133] on button "Select" at bounding box center [386, 135] width 25 height 13
type input "BOX3"
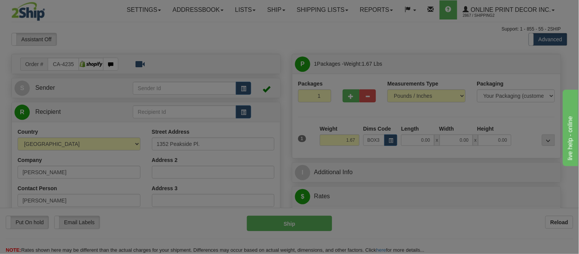
type input "39.00"
type input "27.00"
type input "3.00"
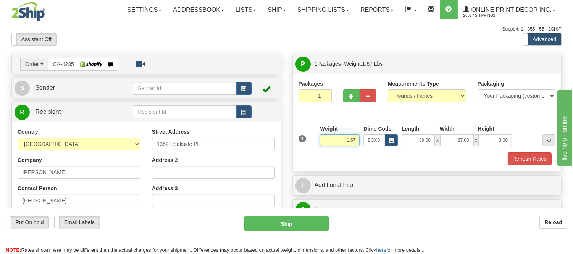
drag, startPoint x: 357, startPoint y: 139, endPoint x: 298, endPoint y: 159, distance: 61.8
click at [298, 159] on div "1 Weight 1.67 Dims Code BOX3" at bounding box center [426, 145] width 257 height 40
type input "7.98"
click at [522, 155] on button "Refresh Rates" at bounding box center [529, 158] width 44 height 13
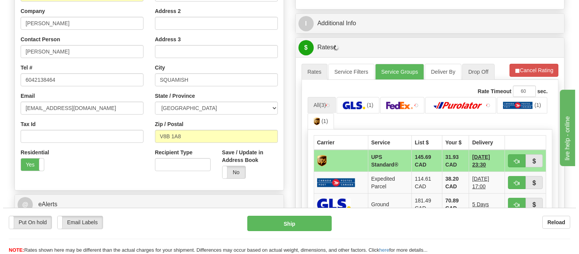
scroll to position [169, 0]
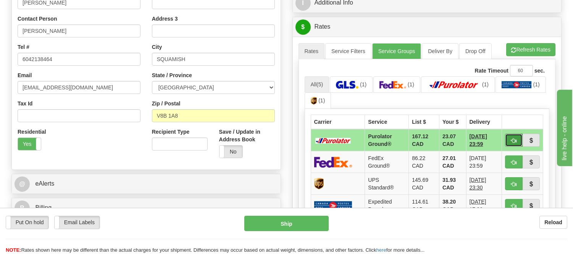
click at [511, 138] on span "button" at bounding box center [513, 140] width 5 height 5
type input "260"
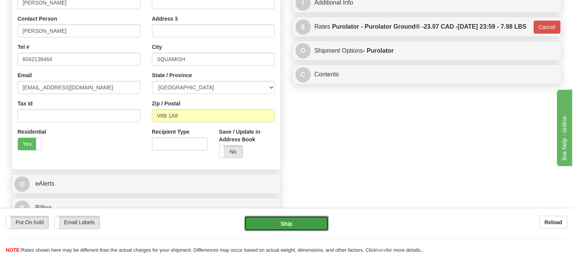
click at [309, 222] on button "Ship" at bounding box center [286, 223] width 84 height 15
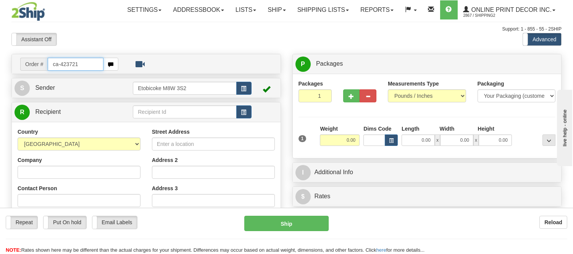
type input "ca-423721"
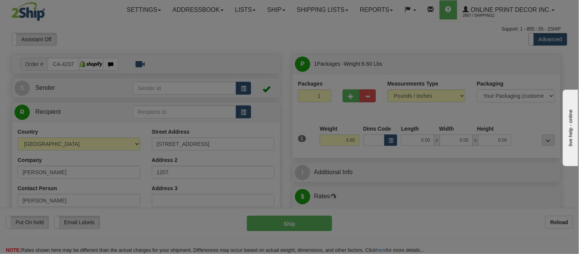
type input "TORONTO"
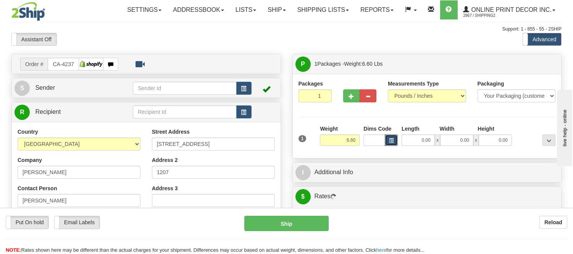
click at [394, 138] on button "button" at bounding box center [391, 139] width 13 height 11
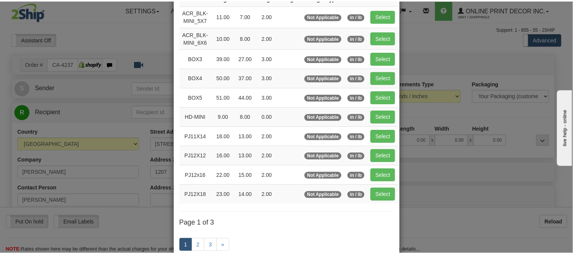
scroll to position [85, 0]
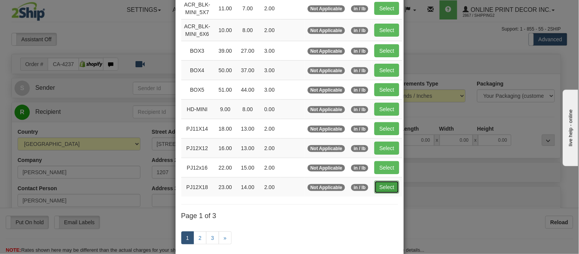
click at [387, 184] on button "Select" at bounding box center [386, 186] width 25 height 13
type input "PJ12X18"
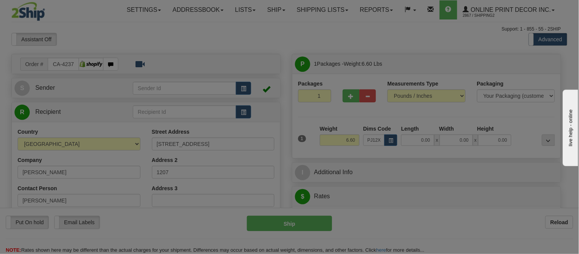
type input "23.00"
type input "14.00"
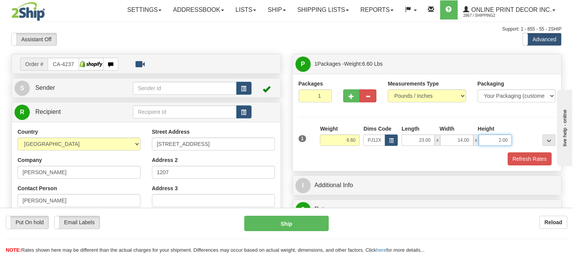
drag, startPoint x: 507, startPoint y: 139, endPoint x: 468, endPoint y: 148, distance: 39.9
click at [468, 148] on div "1 Weight 6.60 Dims Code x x" at bounding box center [426, 138] width 261 height 27
click button "Delete" at bounding box center [0, 0] width 0 height 0
type input "4.00"
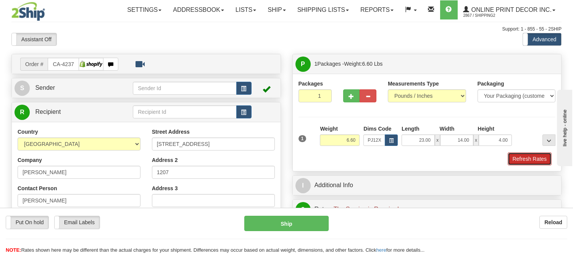
click at [536, 155] on button "Refresh Rates" at bounding box center [529, 158] width 44 height 13
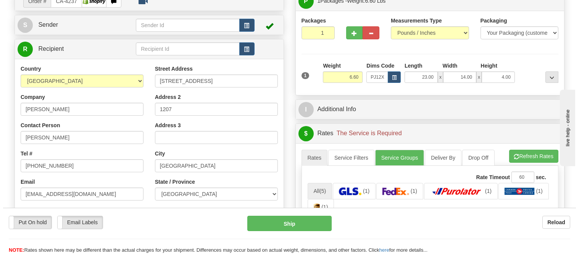
scroll to position [169, 0]
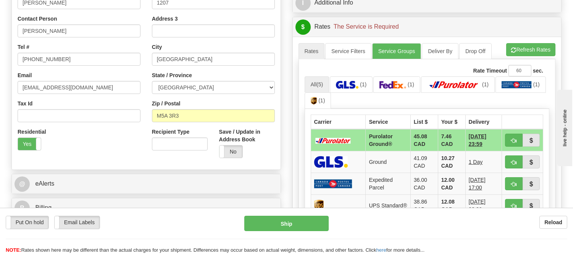
click at [510, 133] on td at bounding box center [522, 140] width 41 height 22
click at [508, 143] on button "button" at bounding box center [514, 140] width 18 height 13
type input "260"
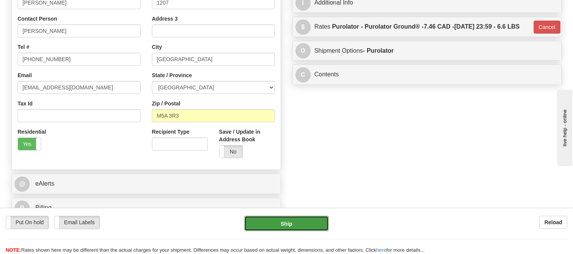
click at [319, 217] on button "Ship" at bounding box center [286, 223] width 84 height 15
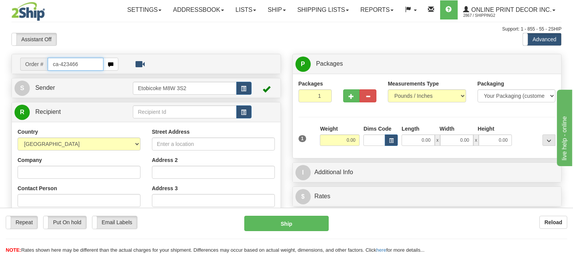
type input "ca-423466"
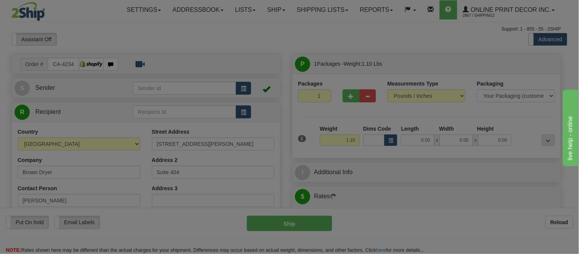
type input "[GEOGRAPHIC_DATA]"
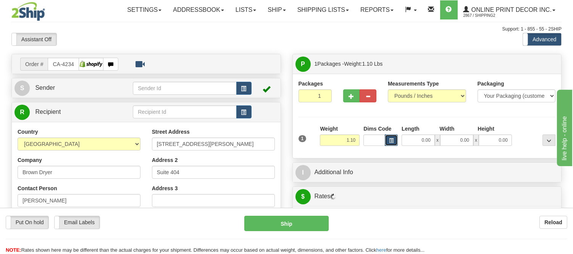
click at [394, 138] on button "button" at bounding box center [391, 139] width 13 height 11
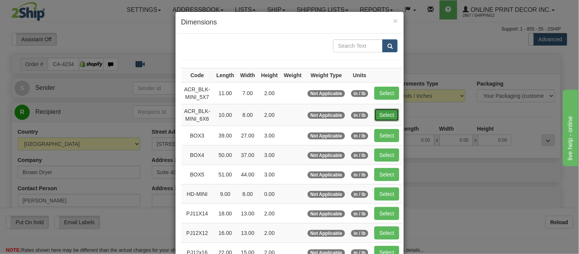
click at [383, 117] on button "Select" at bounding box center [386, 114] width 25 height 13
type input "ACR_BLK-MINI_6X6"
type input "10.00"
type input "8.00"
type input "2.00"
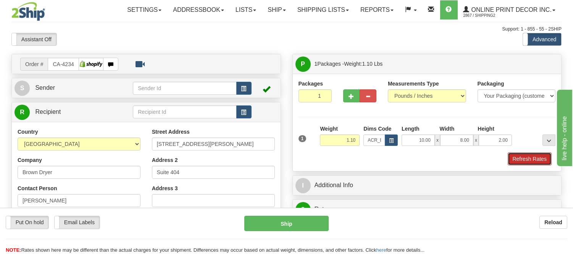
click at [543, 158] on button "Refresh Rates" at bounding box center [529, 158] width 44 height 13
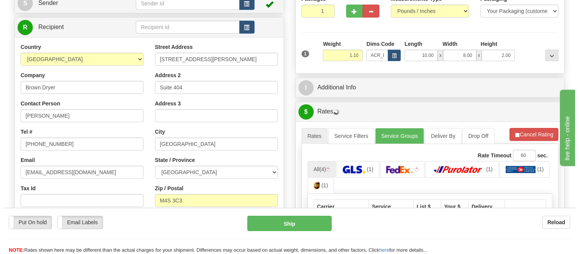
scroll to position [127, 0]
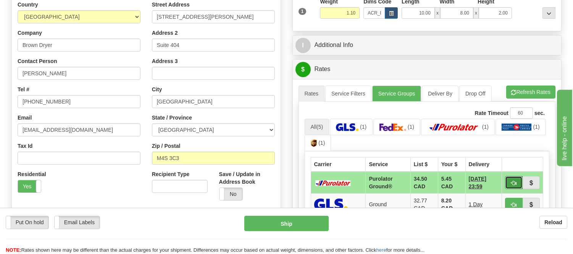
click at [509, 186] on button "button" at bounding box center [514, 182] width 18 height 13
type input "260"
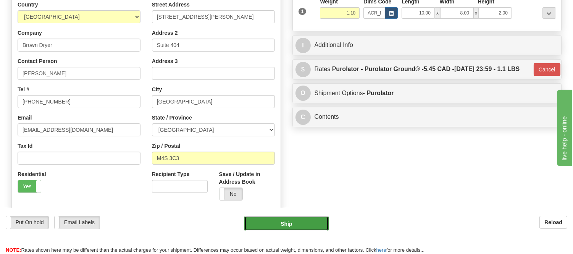
click at [296, 230] on button "Ship" at bounding box center [286, 223] width 84 height 15
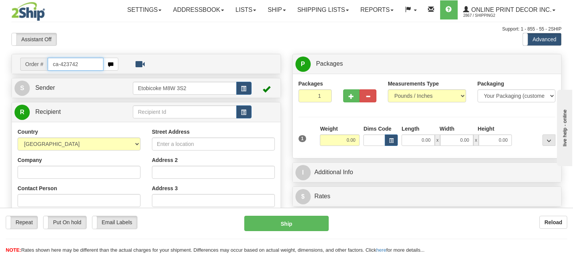
type input "ca-423742"
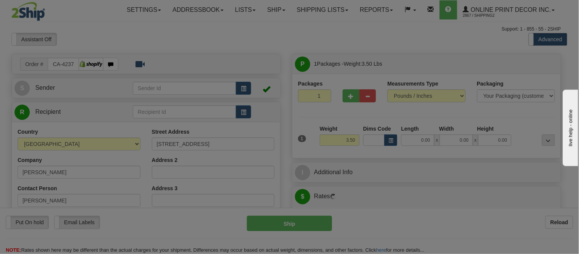
type input "[PERSON_NAME]"
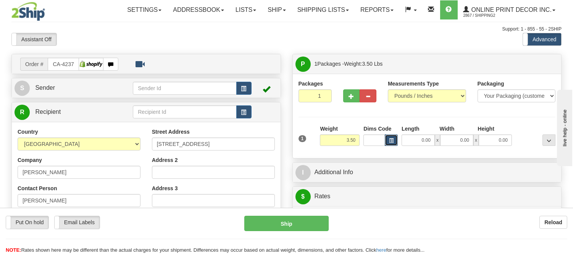
click at [390, 143] on button "button" at bounding box center [391, 139] width 13 height 11
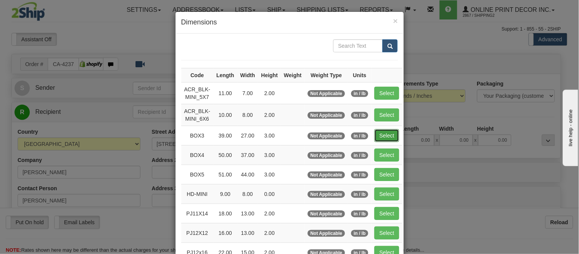
click at [383, 135] on button "Select" at bounding box center [386, 135] width 25 height 13
type input "BOX3"
type input "39.00"
type input "27.00"
type input "3.00"
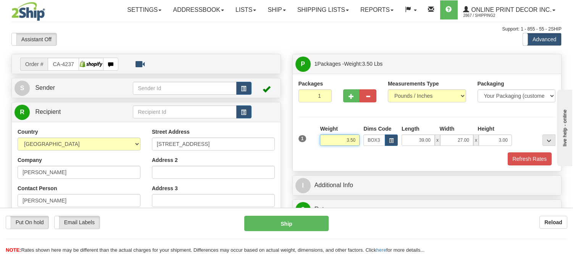
drag, startPoint x: 356, startPoint y: 142, endPoint x: 316, endPoint y: 148, distance: 40.5
click at [316, 148] on div "1 Weight 3.50 Dims Code BOX3" at bounding box center [426, 138] width 261 height 27
type input "12.98"
click at [530, 159] on button "Refresh Rates" at bounding box center [529, 158] width 44 height 13
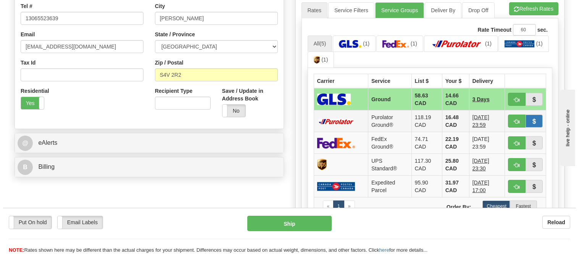
scroll to position [212, 0]
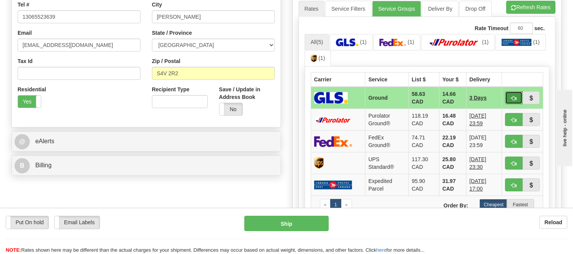
click at [512, 92] on button "button" at bounding box center [514, 97] width 18 height 13
type input "1"
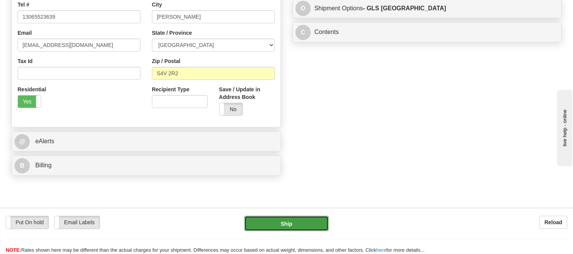
click at [291, 225] on button "Ship" at bounding box center [286, 223] width 84 height 15
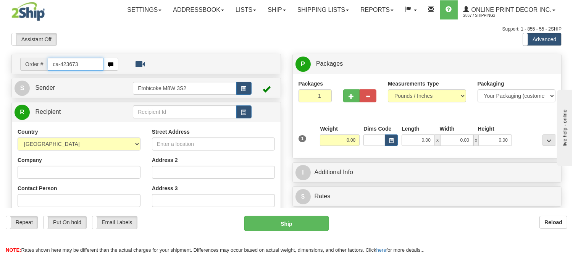
type input "ca-423673"
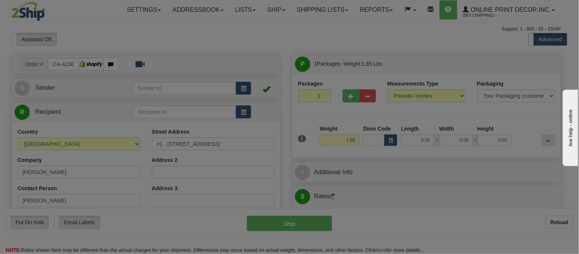
type input "[GEOGRAPHIC_DATA]"
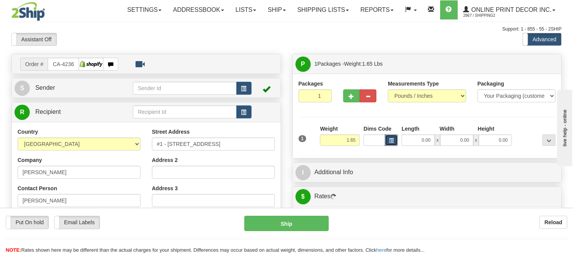
click at [393, 142] on span "button" at bounding box center [391, 140] width 5 height 4
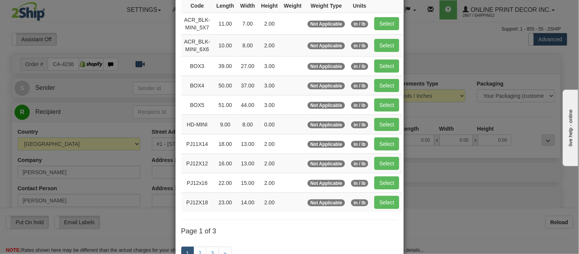
scroll to position [85, 0]
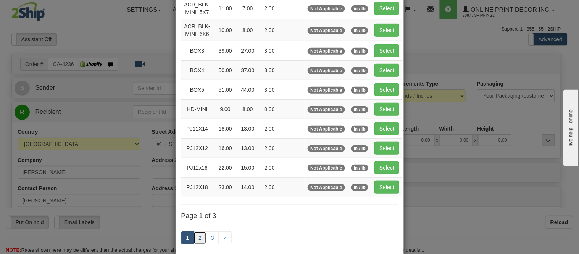
click at [201, 237] on link "2" at bounding box center [199, 237] width 13 height 13
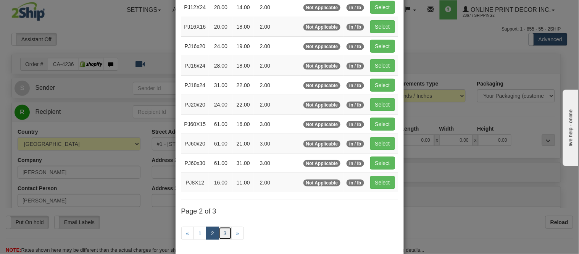
click at [219, 233] on link "3" at bounding box center [225, 233] width 13 height 13
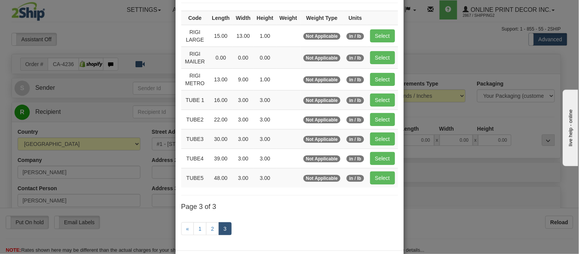
scroll to position [42, 0]
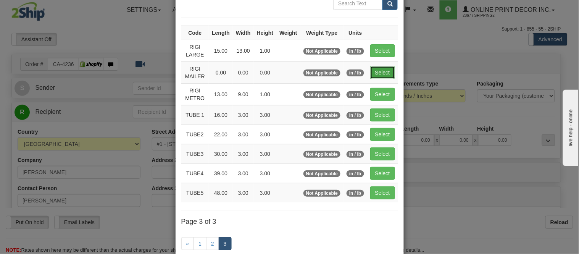
click at [379, 72] on button "Select" at bounding box center [382, 72] width 25 height 13
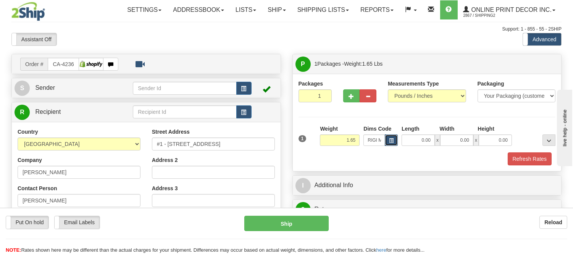
click at [389, 141] on span "button" at bounding box center [391, 140] width 5 height 4
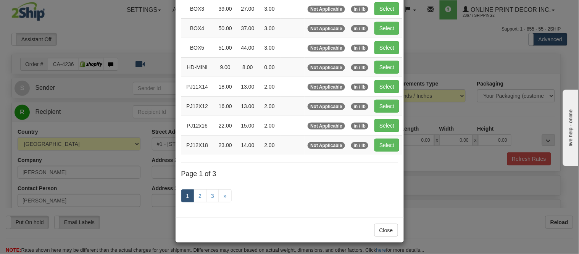
scroll to position [127, 0]
click at [199, 196] on link "2" at bounding box center [199, 195] width 13 height 13
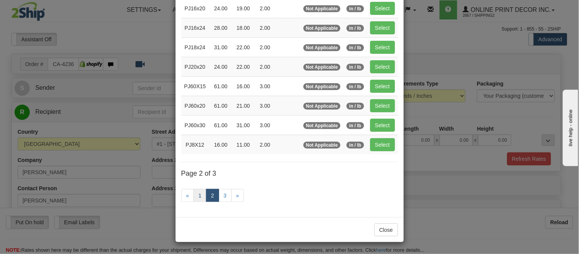
scroll to position [124, 0]
click at [201, 194] on link "1" at bounding box center [199, 195] width 13 height 13
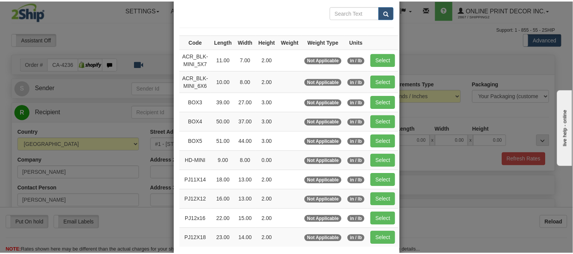
scroll to position [0, 0]
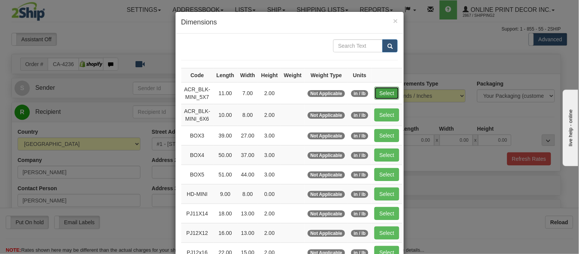
click at [377, 93] on button "Select" at bounding box center [386, 93] width 25 height 13
type input "ACR_BLK-MINI_5X7"
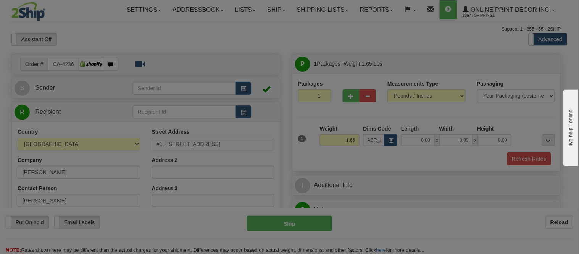
type input "11.00"
type input "7.00"
type input "2.00"
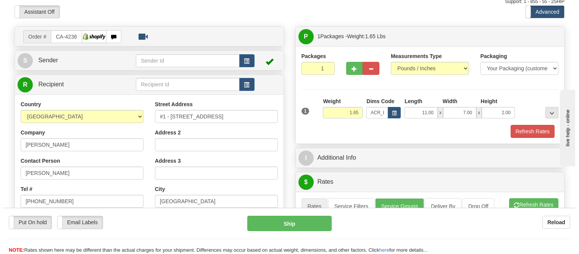
scroll to position [42, 0]
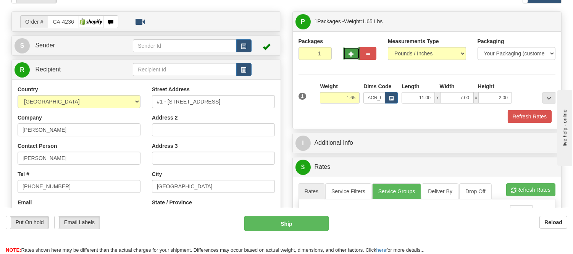
click at [349, 59] on button "button" at bounding box center [351, 53] width 17 height 13
radio input "true"
type input "2"
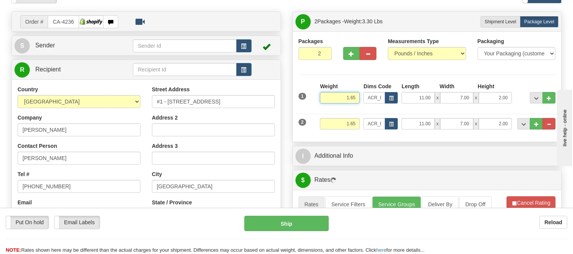
drag, startPoint x: 356, startPoint y: 97, endPoint x: 336, endPoint y: 100, distance: 20.4
click at [336, 100] on input "1.65" at bounding box center [340, 97] width 40 height 11
type input "0.50"
drag, startPoint x: 357, startPoint y: 124, endPoint x: 329, endPoint y: 128, distance: 27.7
click at [329, 128] on input "1.65" at bounding box center [340, 123] width 40 height 11
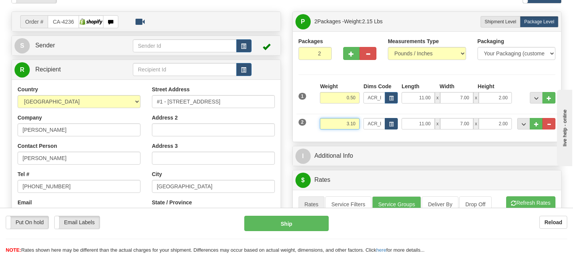
type input "3.10"
click at [387, 122] on button "button" at bounding box center [391, 123] width 13 height 11
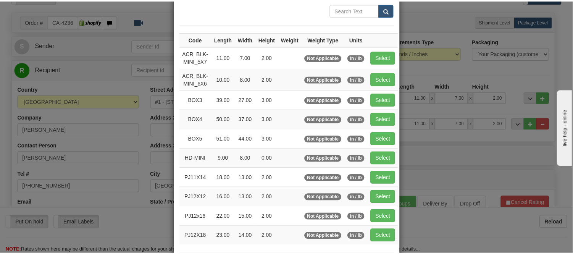
scroll to position [85, 0]
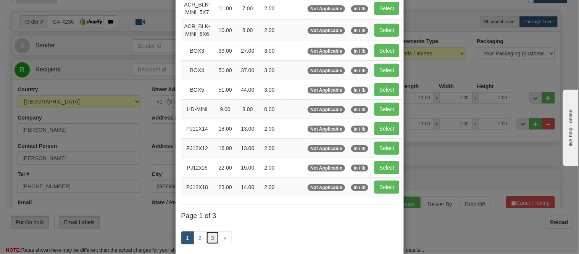
click at [206, 234] on link "3" at bounding box center [212, 237] width 13 height 13
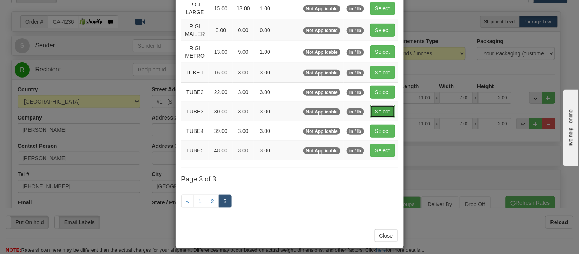
click at [378, 107] on button "Select" at bounding box center [382, 111] width 25 height 13
type input "TUBE3"
type input "30.00"
type input "3.00"
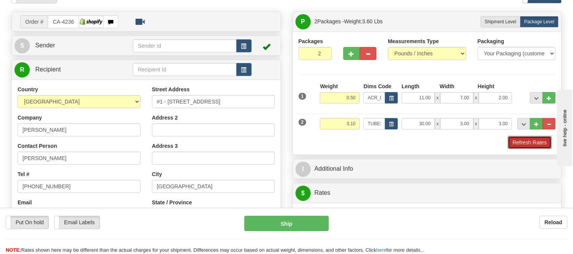
click at [528, 143] on button "Refresh Rates" at bounding box center [529, 142] width 44 height 13
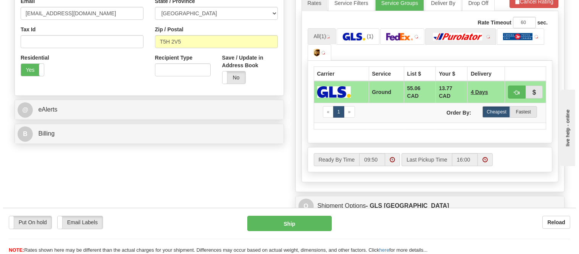
scroll to position [254, 0]
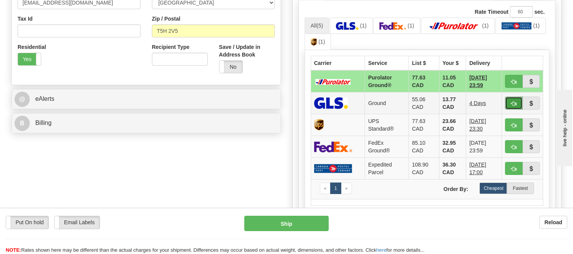
click at [511, 101] on span "button" at bounding box center [513, 103] width 5 height 5
type input "1"
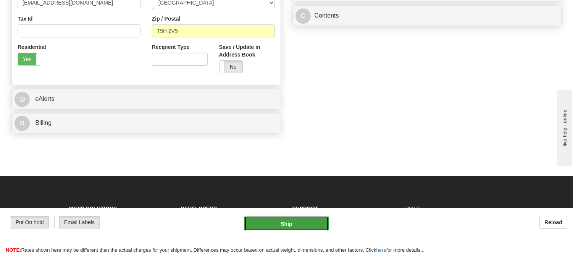
click at [310, 223] on button "Ship" at bounding box center [286, 223] width 84 height 15
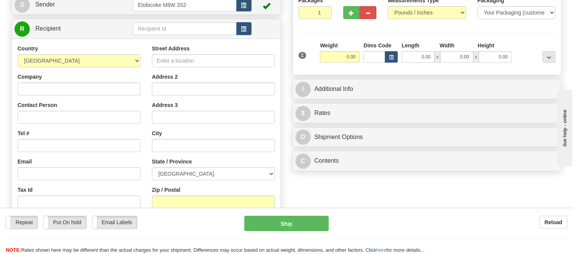
scroll to position [85, 0]
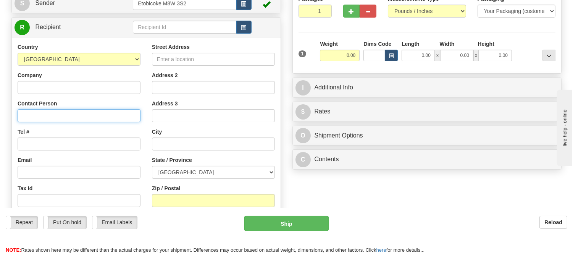
paste input "[PERSON_NAME], [STREET_ADDRESS][PERSON_NAME], 16139868864"
drag, startPoint x: 102, startPoint y: 114, endPoint x: 153, endPoint y: 114, distance: 51.1
click at [153, 114] on div "Country AFGHANISTAN ALAND ISLANDS ALBANIA ALGERIA AMERICAN SAMOA ANDORRA ANGOLA…" at bounding box center [146, 145] width 269 height 205
type input "Jason Sanders, 2292 Eady Rd, Renfrew Ontario K7V 3Z8, Canada,"
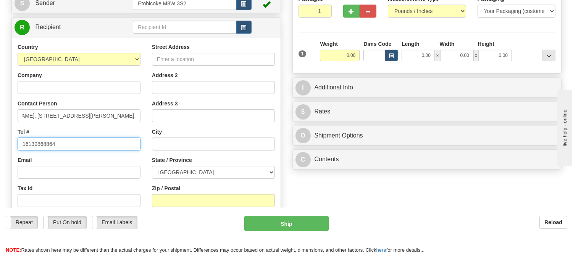
scroll to position [0, 0]
type input "16139868864"
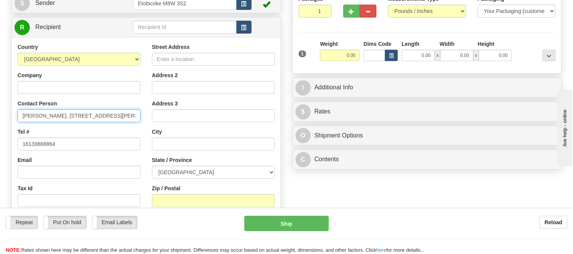
drag, startPoint x: 61, startPoint y: 114, endPoint x: 94, endPoint y: 114, distance: 32.8
click at [94, 114] on input "Jason Sanders, 2292 Eady Rd, Renfrew Ontario K7V 3Z8, Canada," at bounding box center [79, 115] width 123 height 13
type input "Jason Sanders, , Renfrew Ontario K7V 3Z8, Canada,"
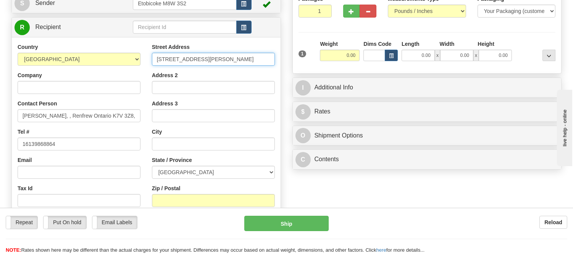
type input "2292 Eady Rd"
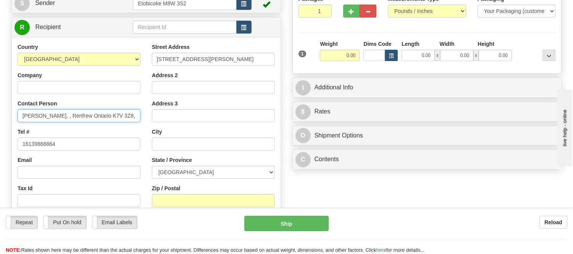
drag, startPoint x: 104, startPoint y: 115, endPoint x: 126, endPoint y: 119, distance: 22.5
click at [126, 119] on input "Jason Sanders, , Renfrew Ontario K7V 3Z8, Canada," at bounding box center [79, 115] width 123 height 13
type input "Jason Sanders, , Renfrew Ontario , Canada,"
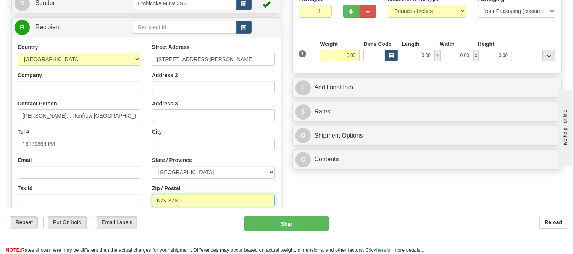
type input "K7V 3Z8"
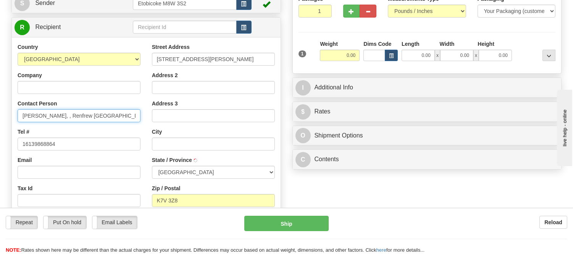
click at [132, 115] on input "Jason Sanders, , Renfrew Ontario , Canada," at bounding box center [79, 115] width 123 height 13
type input "RENFREW"
select select "ON"
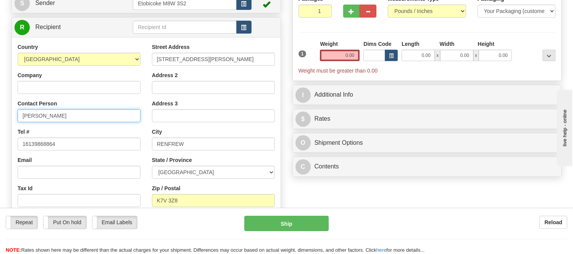
type input "Jason Sanders"
click at [233, 183] on div "Street Address 2292 Eady Rd Address 2 Address 3 City RENFREW State / Province A…" at bounding box center [213, 145] width 134 height 205
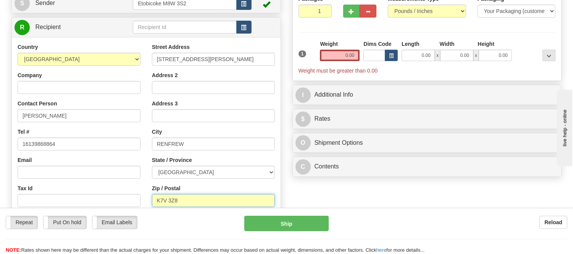
click at [219, 194] on input "K7V 3Z8" at bounding box center [213, 200] width 123 height 13
click button "Delete" at bounding box center [0, 0] width 0 height 0
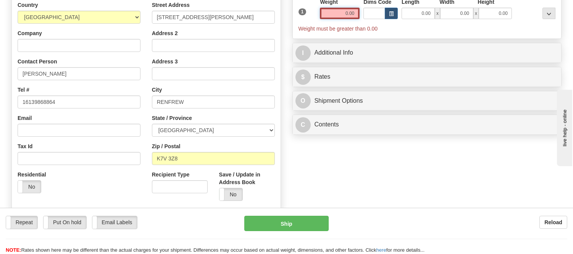
scroll to position [127, 0]
paste input "jasonsanders@jsanders.ca"
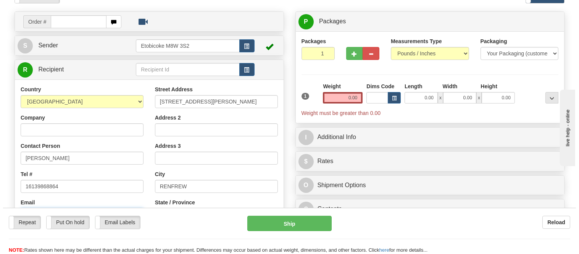
scroll to position [85, 0]
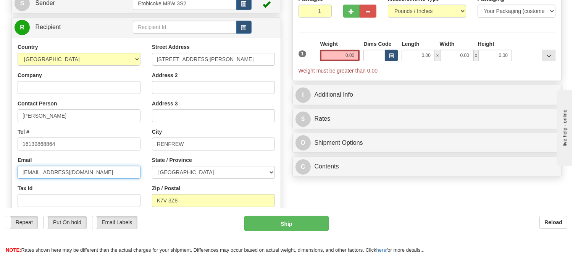
type input "jasonsanders@jsanders.ca"
click at [388, 56] on button "button" at bounding box center [391, 55] width 13 height 11
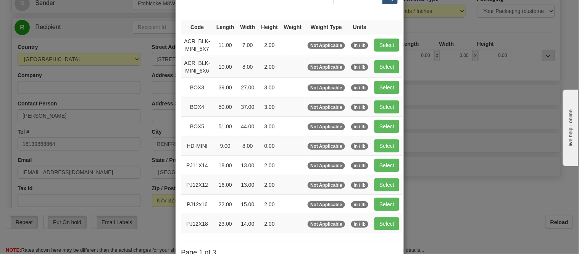
scroll to position [127, 0]
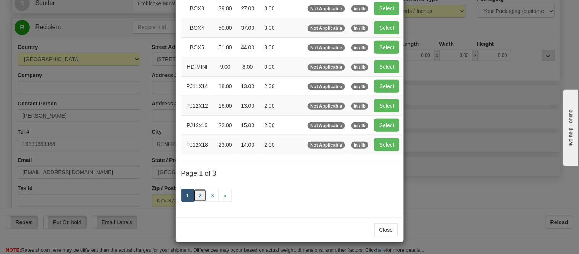
click at [195, 196] on link "2" at bounding box center [199, 195] width 13 height 13
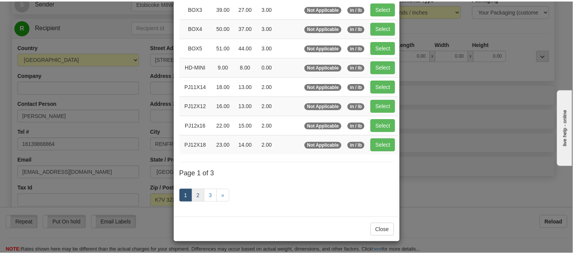
scroll to position [124, 0]
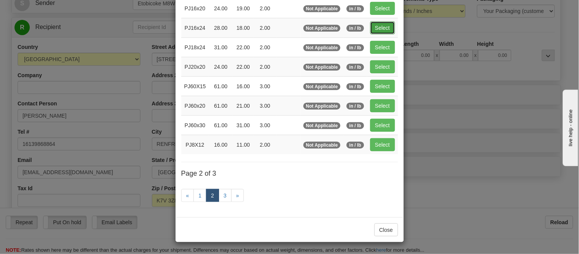
click at [389, 24] on button "Select" at bounding box center [382, 27] width 25 height 13
type input "PJ16x24"
type input "28.00"
type input "18.00"
type input "2.00"
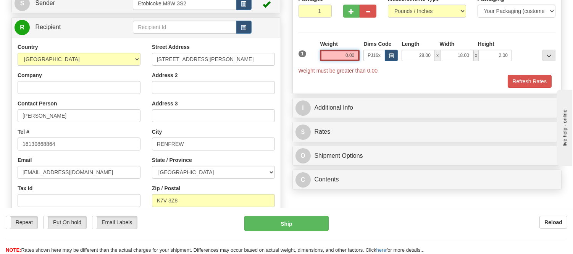
drag, startPoint x: 356, startPoint y: 52, endPoint x: 327, endPoint y: 56, distance: 28.9
click at [327, 56] on input "0.00" at bounding box center [340, 55] width 40 height 11
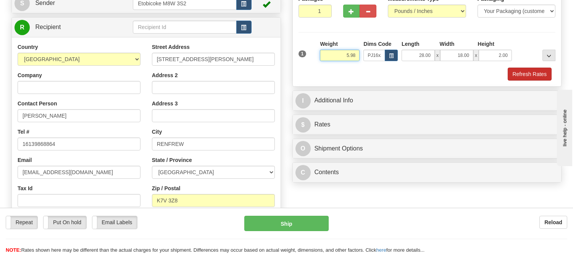
type input "5.98"
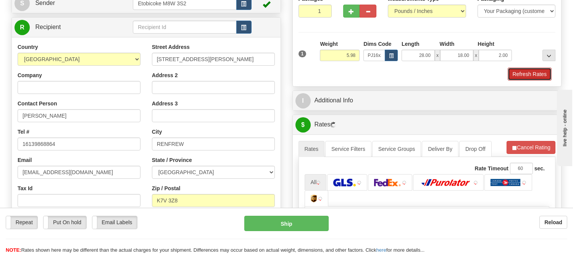
click at [531, 77] on button "Refresh Rates" at bounding box center [529, 74] width 44 height 13
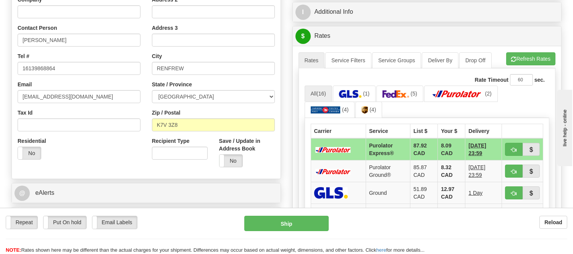
scroll to position [212, 0]
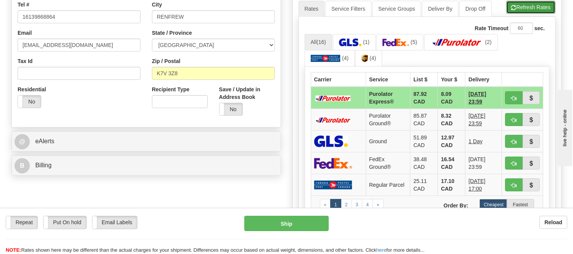
click at [532, 12] on button "Refresh Rates" at bounding box center [530, 7] width 49 height 13
click at [514, 93] on button "button" at bounding box center [514, 97] width 18 height 13
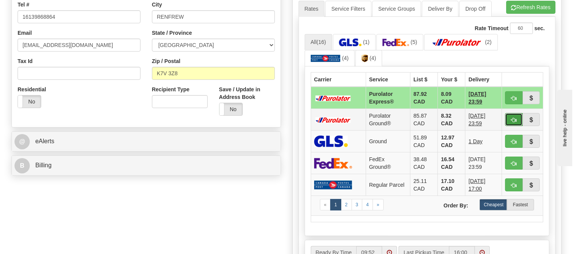
click at [517, 126] on button "button" at bounding box center [514, 119] width 18 height 13
type input "260"
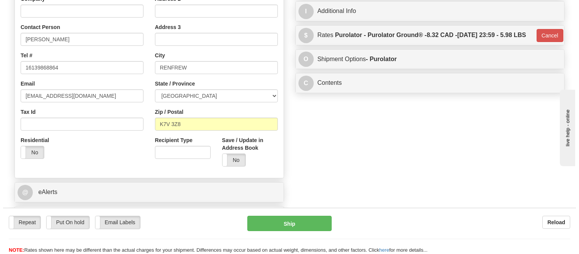
scroll to position [127, 0]
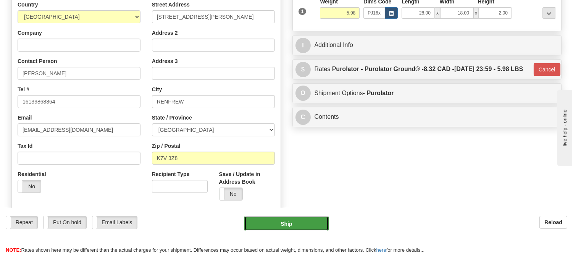
click at [287, 227] on button "Ship" at bounding box center [286, 223] width 84 height 15
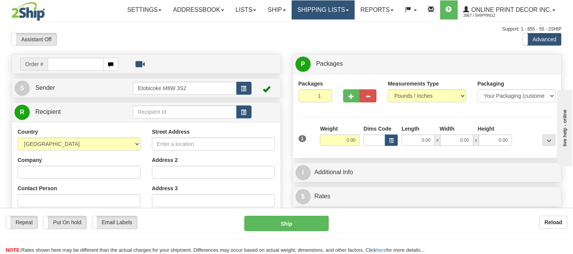
click at [306, 10] on link "Shipping lists" at bounding box center [322, 9] width 63 height 19
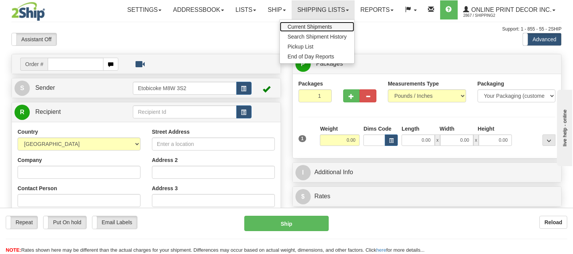
click at [307, 25] on span "Current Shipments" at bounding box center [309, 27] width 45 height 6
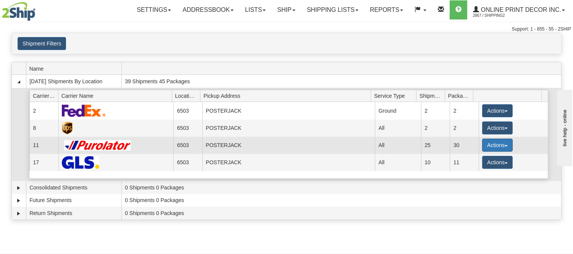
click at [491, 150] on button "Actions" at bounding box center [497, 144] width 31 height 13
click at [474, 158] on span "Details" at bounding box center [469, 158] width 21 height 5
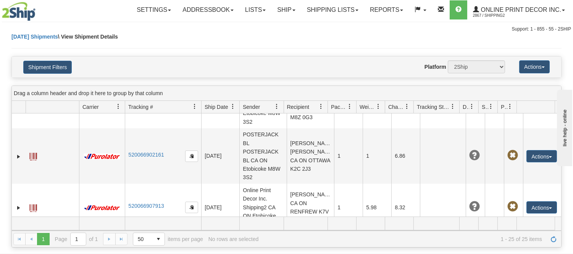
scroll to position [1310, 0]
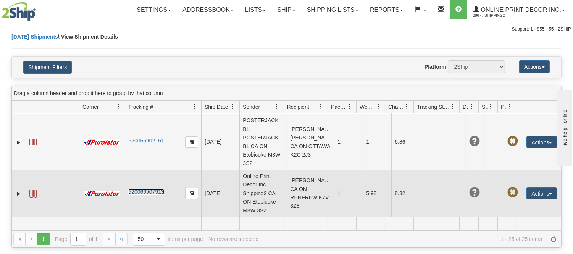
click at [147, 192] on link "520066907913" at bounding box center [145, 191] width 35 height 6
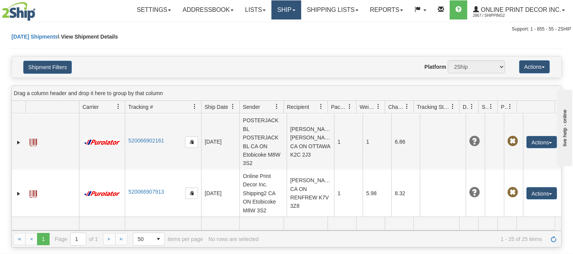
click at [285, 14] on link "Ship" at bounding box center [285, 9] width 29 height 19
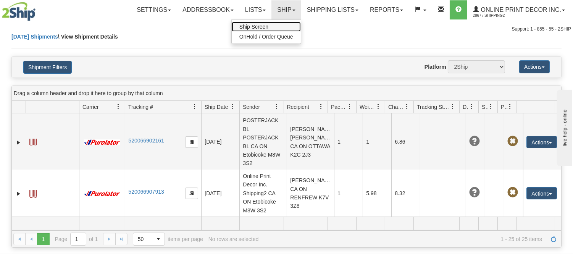
click at [268, 26] on link "Ship Screen" at bounding box center [266, 27] width 69 height 10
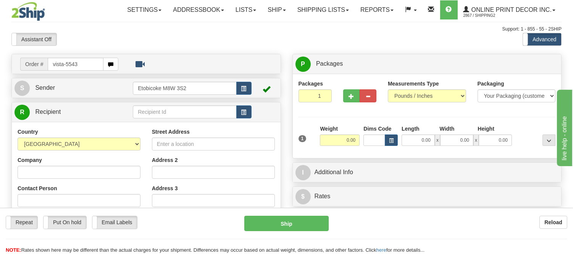
type input "vista-5543"
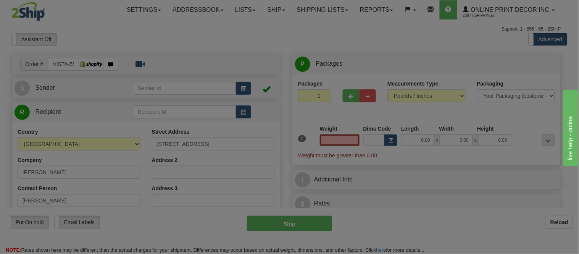
type input "[GEOGRAPHIC_DATA]"
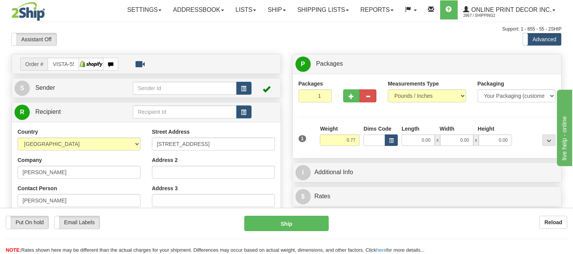
type input "0.77"
click at [392, 138] on button "button" at bounding box center [391, 139] width 13 height 11
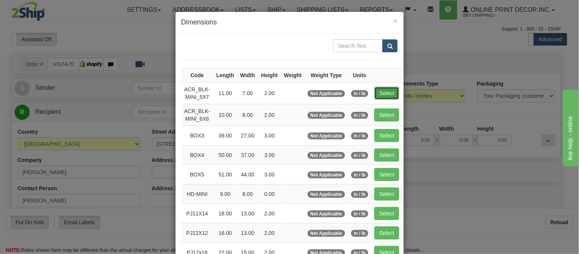
click at [379, 95] on button "Select" at bounding box center [386, 93] width 25 height 13
type input "ACR_BLK-MINI_5X7"
type input "11.00"
type input "7.00"
type input "2.00"
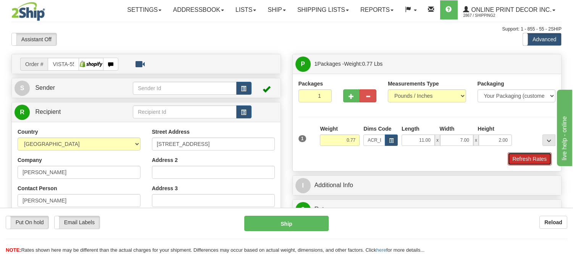
click at [525, 163] on button "Refresh Rates" at bounding box center [529, 158] width 44 height 13
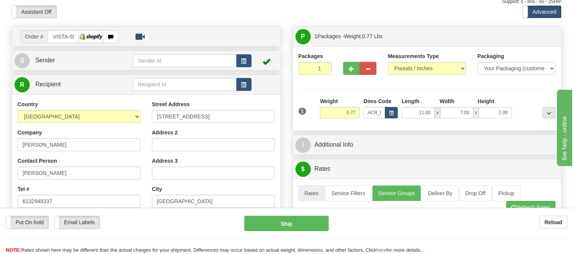
scroll to position [42, 0]
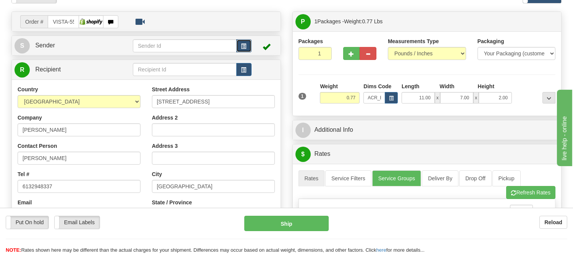
click at [247, 42] on button "button" at bounding box center [243, 45] width 15 height 13
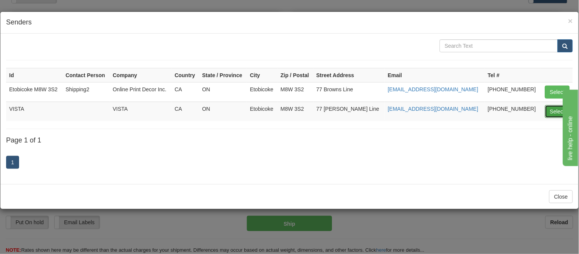
click at [553, 111] on button "Select" at bounding box center [557, 111] width 25 height 13
type input "VISTA"
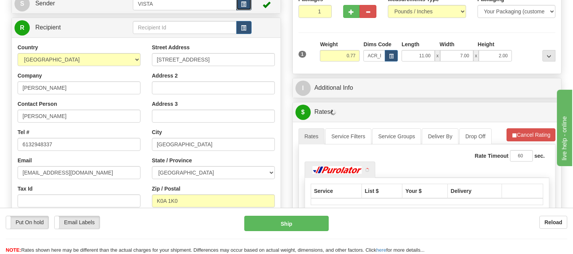
scroll to position [127, 0]
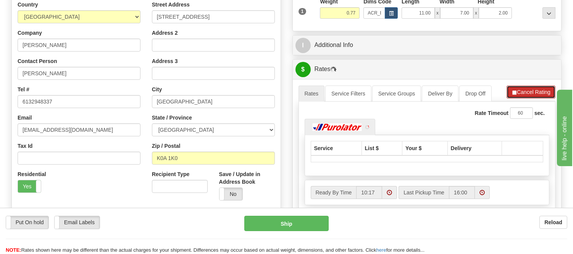
click at [539, 91] on button "Cancel Rating" at bounding box center [530, 91] width 49 height 13
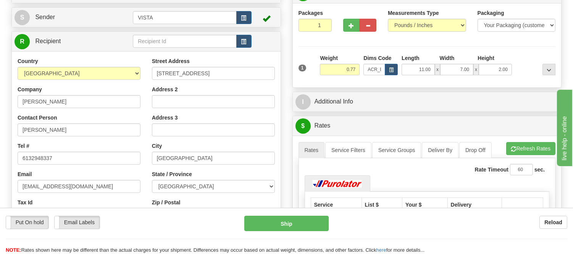
scroll to position [85, 0]
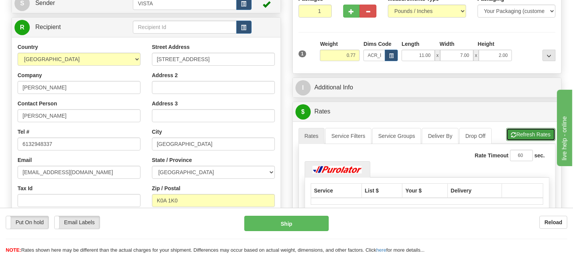
click at [517, 134] on button "Refresh Rates" at bounding box center [530, 134] width 49 height 13
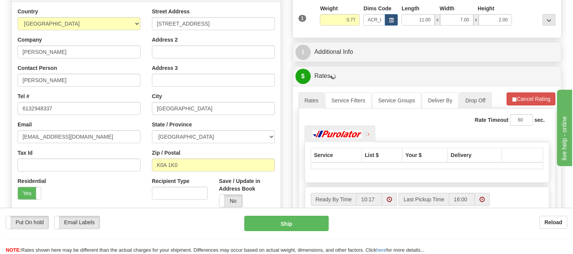
scroll to position [169, 0]
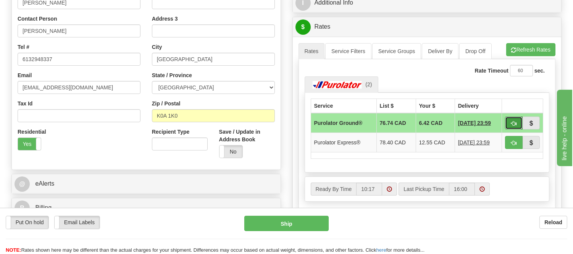
click at [512, 125] on span "button" at bounding box center [513, 123] width 5 height 5
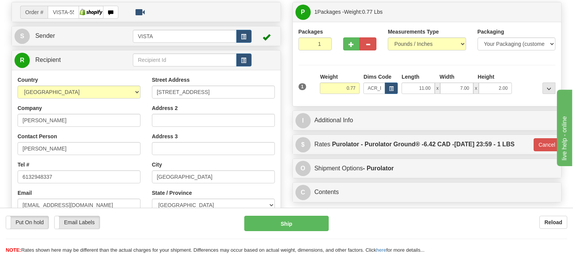
scroll to position [85, 0]
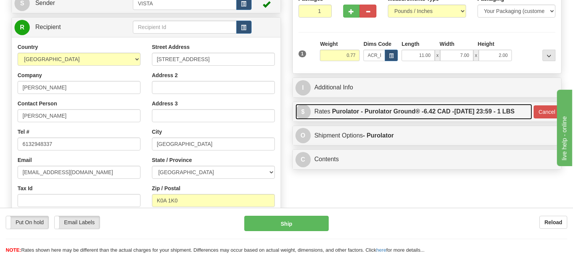
click at [403, 106] on label "Purolator - Purolator Ground® - 6.42 CAD - [DATE] 23:59 - 1 LBS" at bounding box center [423, 111] width 182 height 15
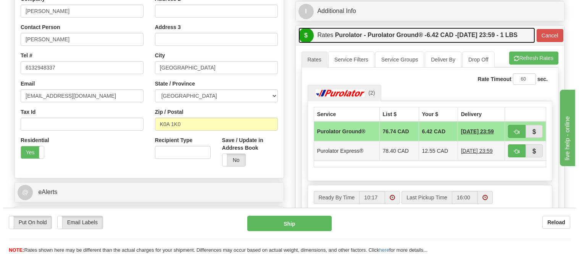
scroll to position [169, 0]
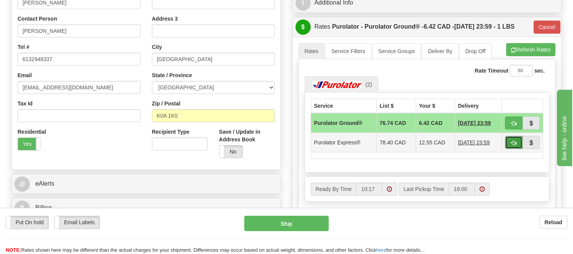
click at [514, 140] on span "button" at bounding box center [513, 142] width 5 height 5
type input "202"
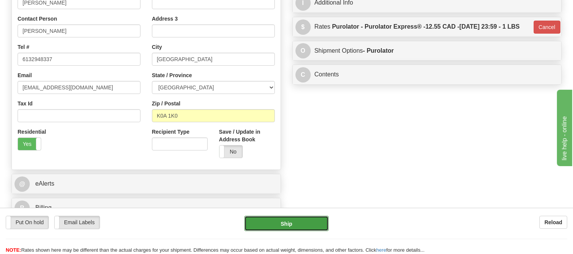
click at [275, 218] on button "Ship" at bounding box center [286, 223] width 84 height 15
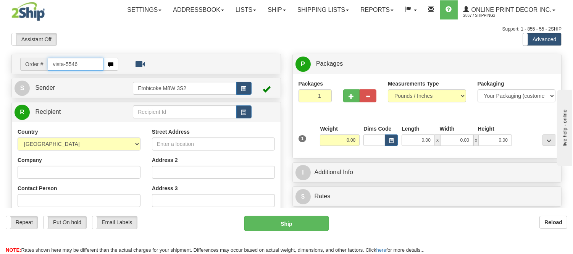
type input "vista-5546"
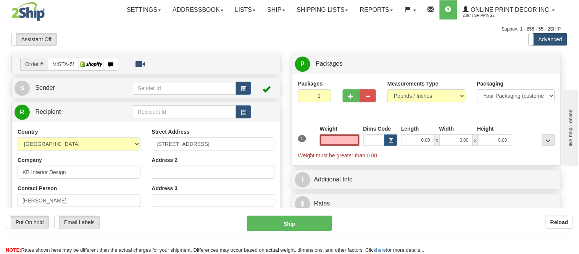
type input "PEMBERTON"
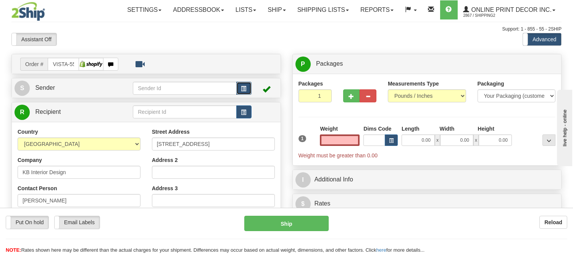
type input "0.00"
click at [236, 82] on button "button" at bounding box center [243, 88] width 15 height 13
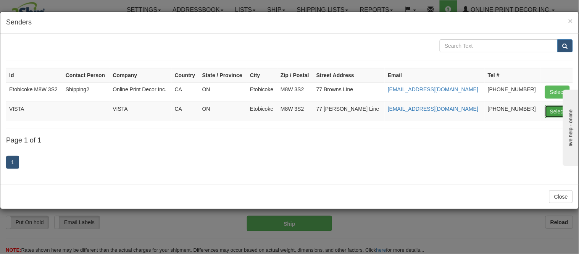
click at [556, 109] on button "Select" at bounding box center [557, 111] width 25 height 13
type input "VISTA"
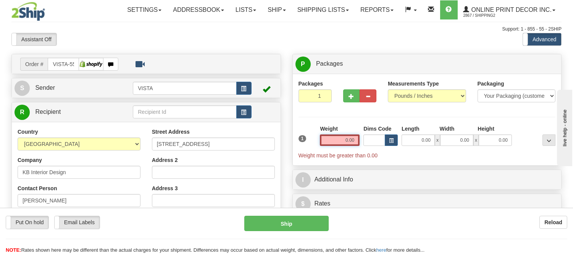
drag, startPoint x: 357, startPoint y: 139, endPoint x: 307, endPoint y: 148, distance: 50.3
click at [307, 148] on div "1 Weight 0.00 Dims Code 0.00" at bounding box center [426, 142] width 261 height 34
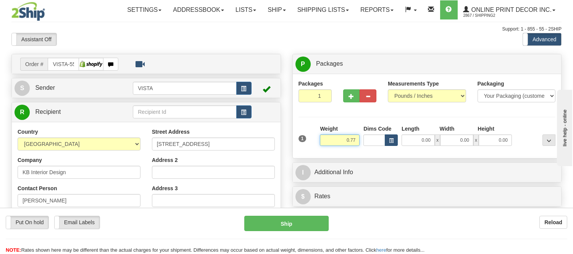
type input "0.77"
click at [390, 141] on span "button" at bounding box center [391, 140] width 5 height 4
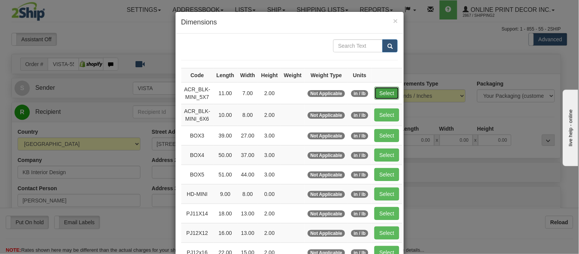
click at [384, 93] on button "Select" at bounding box center [386, 93] width 25 height 13
type input "ACR_BLK-MINI_5X7"
type input "11.00"
type input "7.00"
type input "2.00"
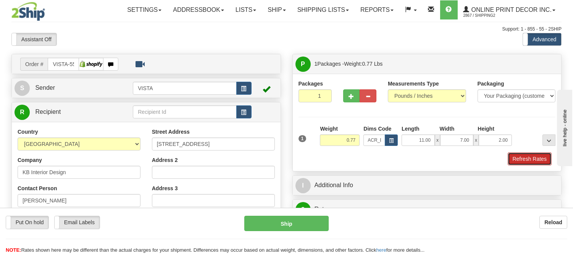
click at [524, 161] on button "Refresh Rates" at bounding box center [529, 158] width 44 height 13
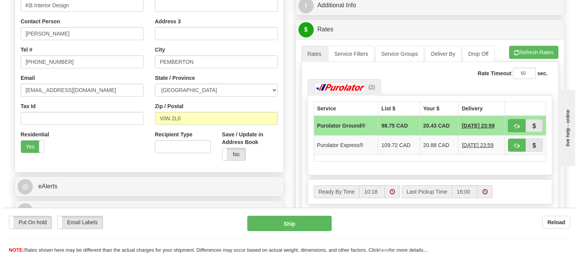
scroll to position [169, 0]
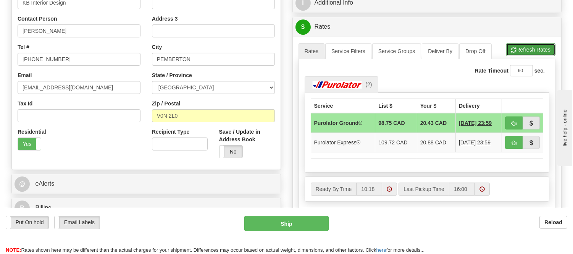
click at [519, 44] on button "Refresh Rates" at bounding box center [530, 49] width 49 height 13
click at [517, 121] on button "button" at bounding box center [514, 122] width 18 height 13
type input "260"
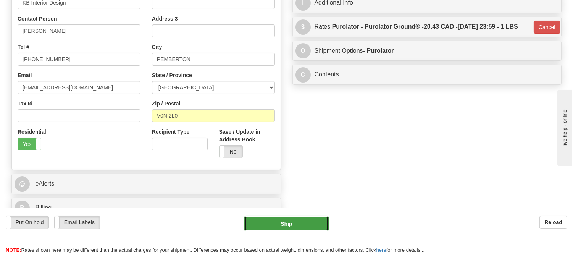
click at [295, 221] on button "Ship" at bounding box center [286, 223] width 84 height 15
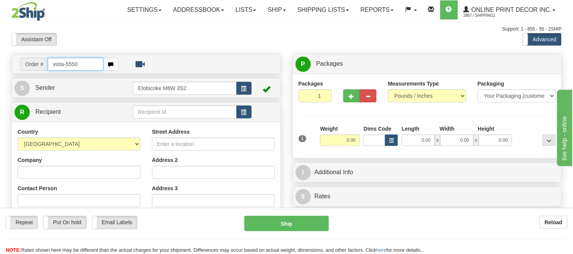
type input "vista-5550"
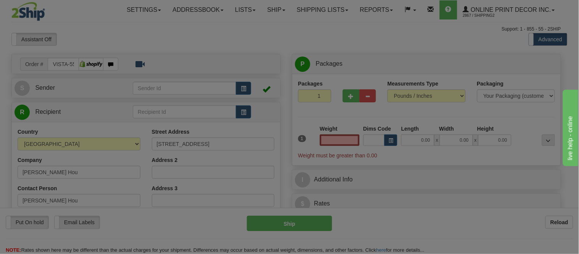
type input "[GEOGRAPHIC_DATA]"
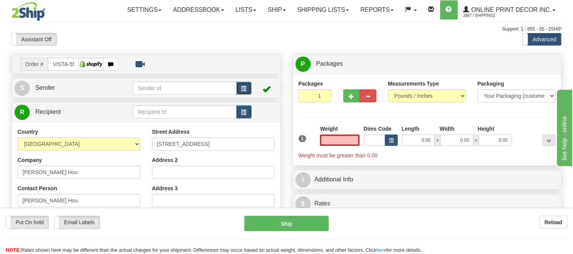
type input "0.00"
click at [245, 90] on span "button" at bounding box center [243, 88] width 5 height 5
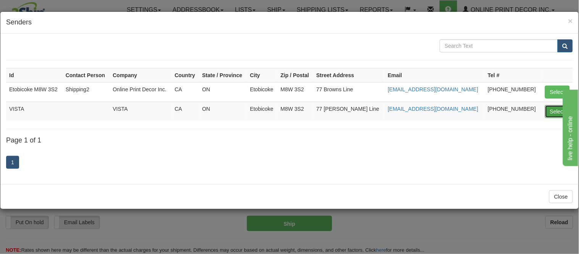
click at [554, 111] on button "Select" at bounding box center [557, 111] width 25 height 13
type input "VISTA"
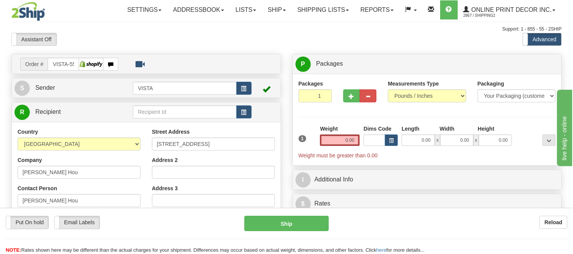
click at [389, 146] on div "1 Weight 0.00 Dims Code 0.00" at bounding box center [426, 142] width 261 height 34
click at [392, 140] on span "button" at bounding box center [391, 140] width 5 height 4
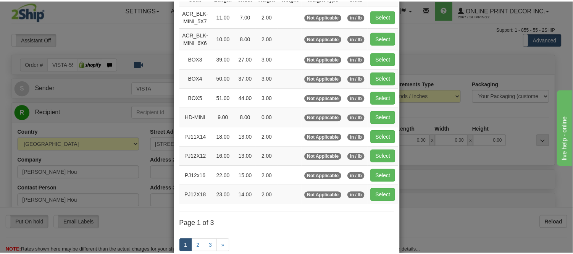
scroll to position [85, 0]
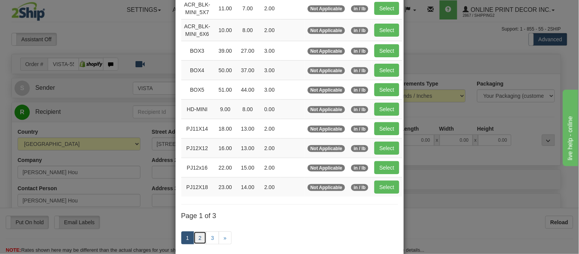
click at [193, 239] on link "2" at bounding box center [199, 237] width 13 height 13
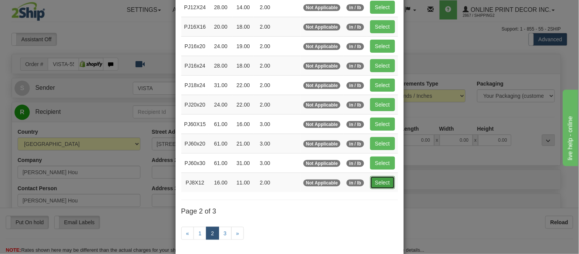
click at [372, 180] on button "Select" at bounding box center [382, 182] width 25 height 13
type input "PJ8X12"
type input "16.00"
type input "11.00"
type input "2.00"
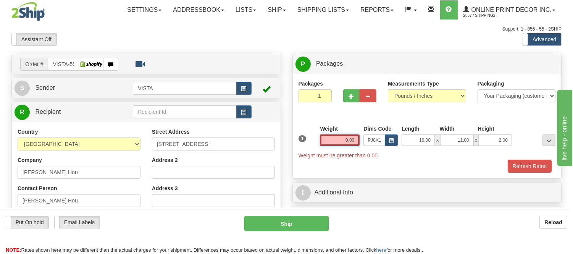
drag, startPoint x: 355, startPoint y: 138, endPoint x: 318, endPoint y: 142, distance: 37.2
click at [318, 142] on div "Weight 0.00" at bounding box center [339, 138] width 43 height 27
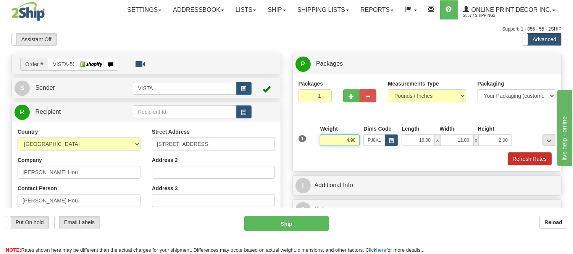
type input "4.98"
click at [528, 156] on button "Refresh Rates" at bounding box center [529, 158] width 44 height 13
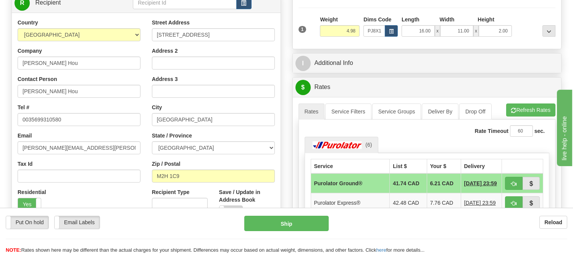
scroll to position [106, 0]
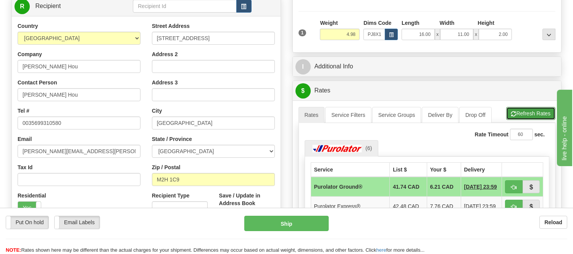
click at [520, 115] on button "Refresh Rates" at bounding box center [530, 113] width 49 height 13
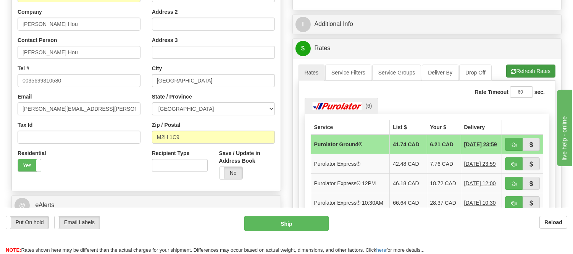
scroll to position [191, 0]
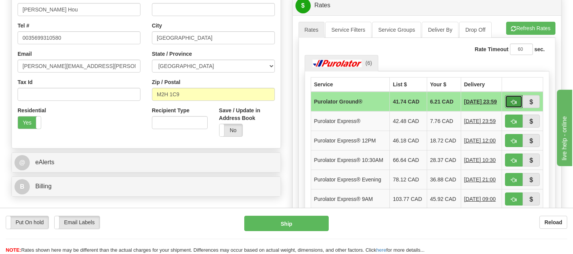
click at [514, 98] on button "button" at bounding box center [514, 101] width 18 height 13
type input "260"
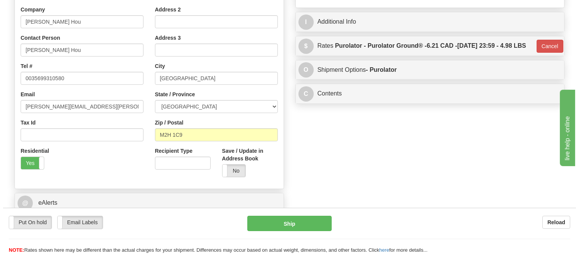
scroll to position [169, 0]
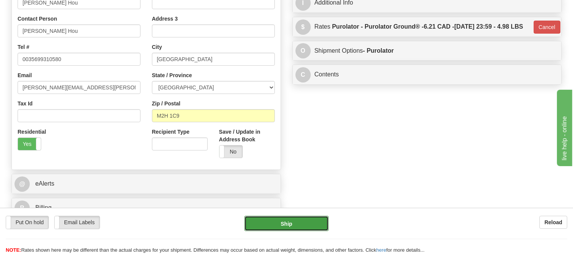
click at [303, 218] on button "Ship" at bounding box center [286, 223] width 84 height 15
